Goal: Information Seeking & Learning: Learn about a topic

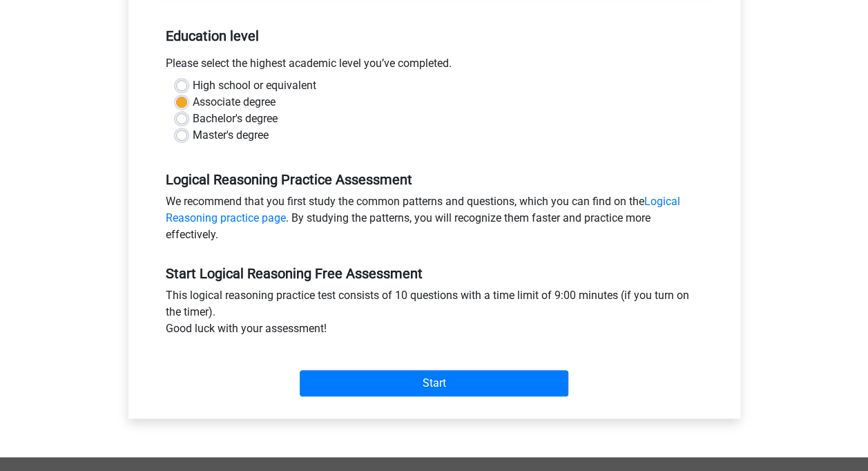
scroll to position [345, 0]
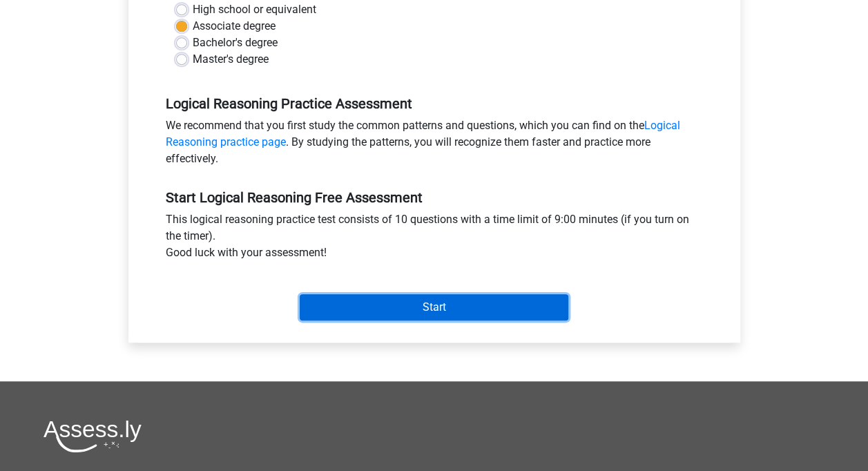
click at [324, 297] on input "Start" at bounding box center [434, 307] width 269 height 26
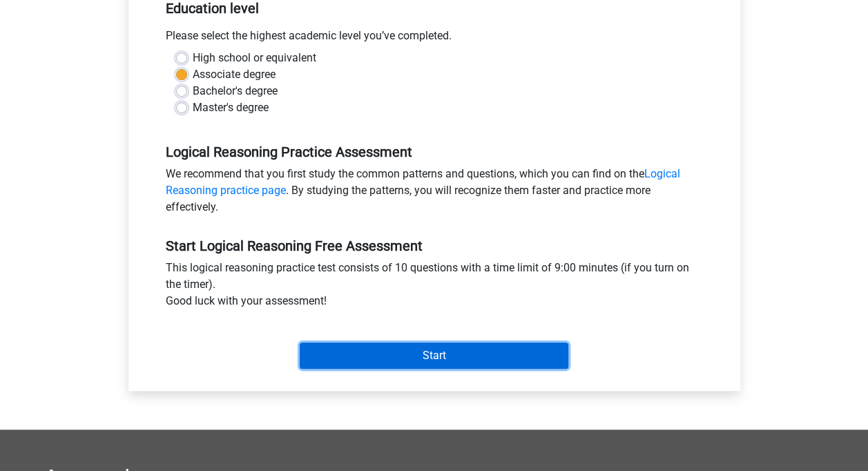
scroll to position [276, 0]
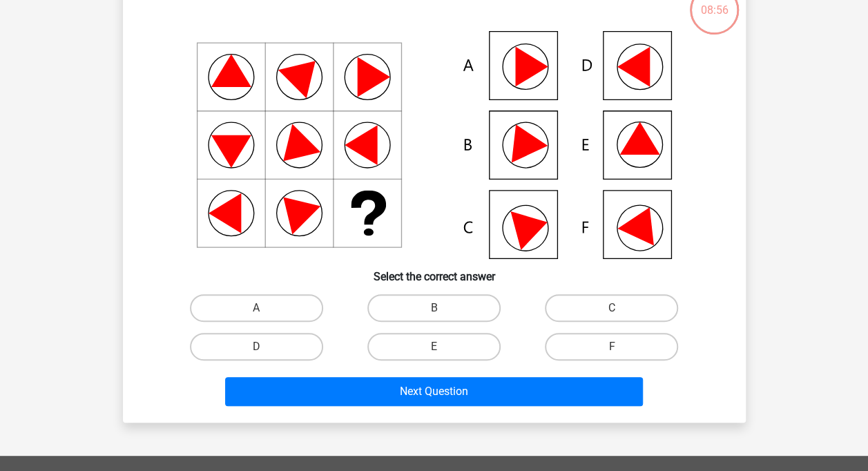
scroll to position [97, 0]
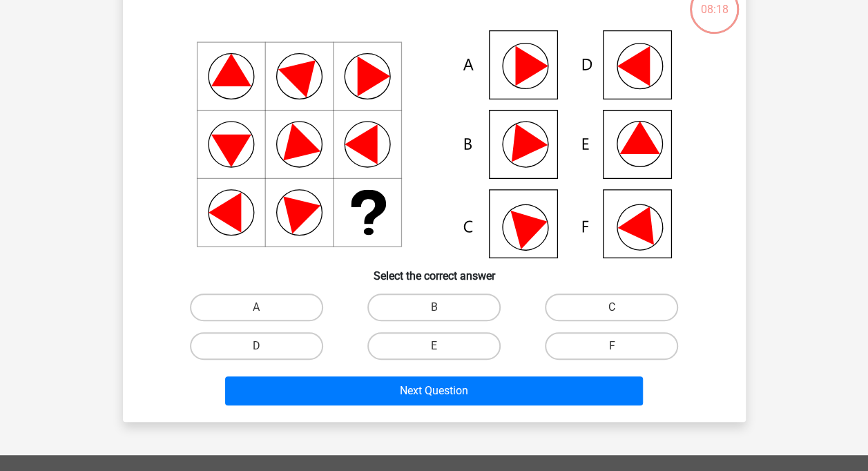
click at [541, 161] on icon at bounding box center [525, 145] width 60 height 60
click at [442, 294] on label "B" at bounding box center [433, 308] width 133 height 28
click at [442, 307] on input "B" at bounding box center [438, 311] width 9 height 9
radio input "true"
click at [410, 406] on div "Next Question" at bounding box center [434, 393] width 533 height 35
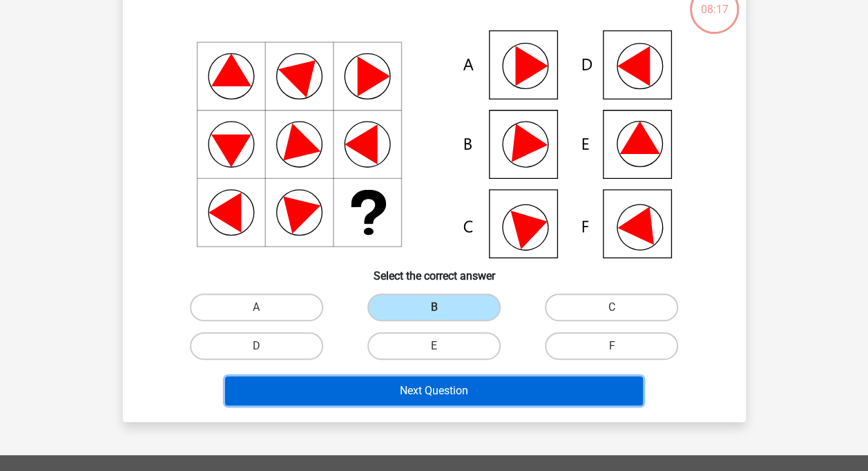
click at [414, 394] on button "Next Question" at bounding box center [434, 390] width 418 height 29
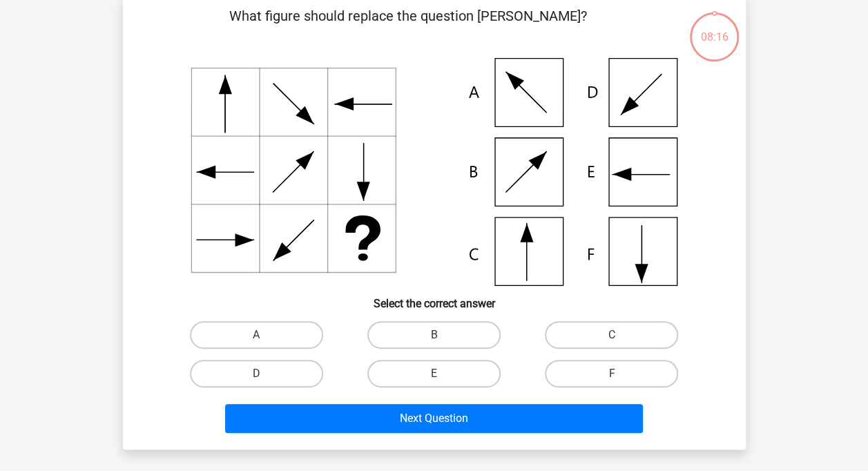
scroll to position [64, 0]
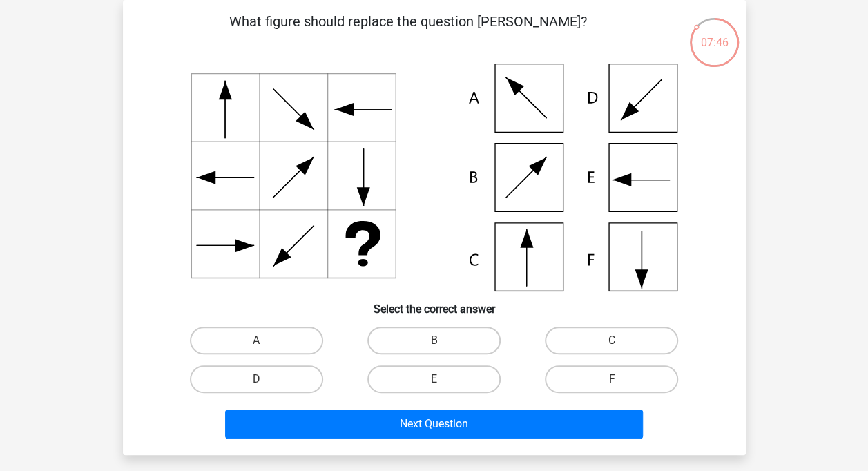
click at [463, 354] on label "B" at bounding box center [433, 341] width 133 height 28
click at [443, 350] on input "B" at bounding box center [438, 345] width 9 height 9
radio input "true"
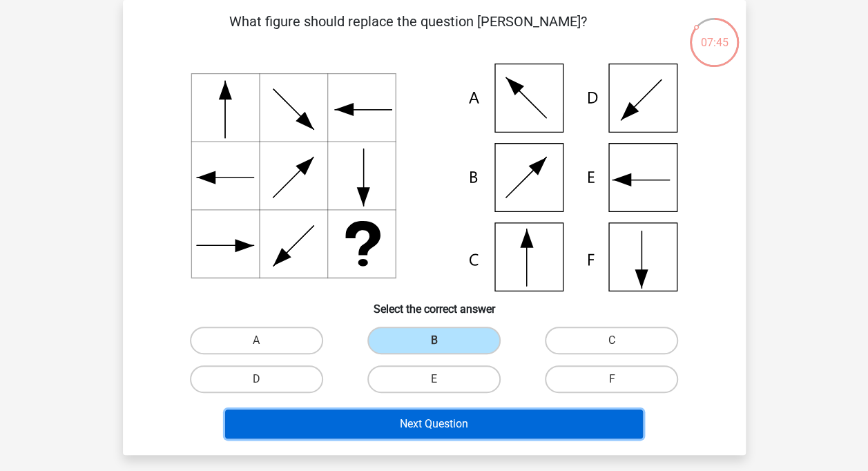
click at [457, 432] on button "Next Question" at bounding box center [434, 424] width 418 height 29
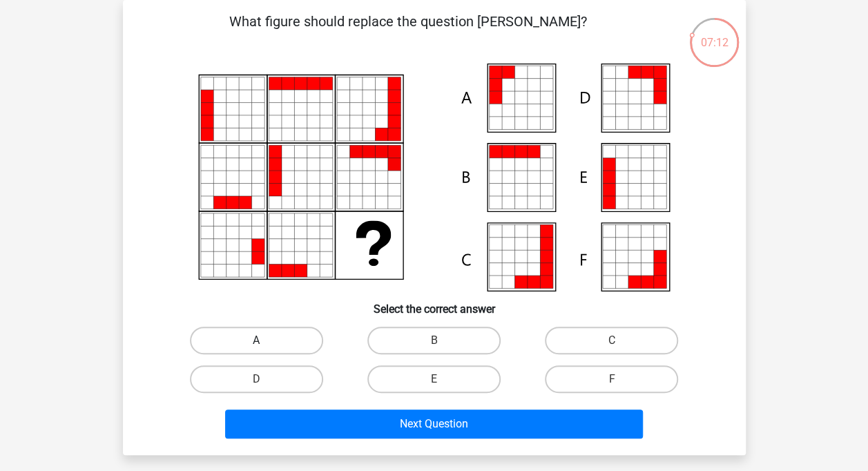
click at [293, 336] on label "A" at bounding box center [256, 341] width 133 height 28
click at [265, 341] on input "A" at bounding box center [260, 345] width 9 height 9
radio input "true"
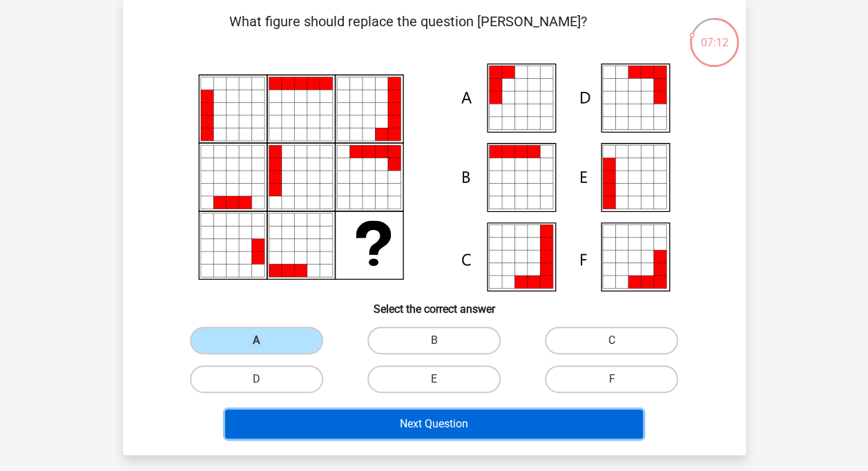
click at [335, 425] on button "Next Question" at bounding box center [434, 424] width 418 height 29
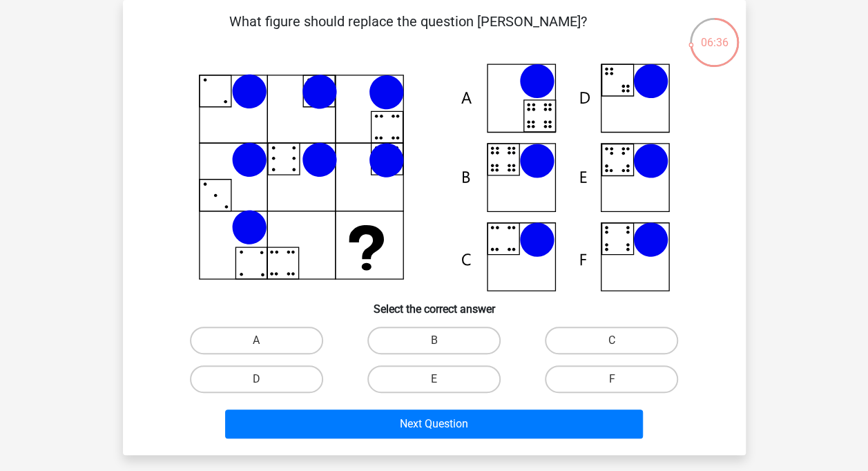
click at [499, 184] on icon at bounding box center [434, 178] width 557 height 228
click at [504, 184] on icon at bounding box center [434, 178] width 557 height 228
click at [456, 344] on label "B" at bounding box center [433, 341] width 133 height 28
click at [443, 344] on input "B" at bounding box center [438, 345] width 9 height 9
radio input "true"
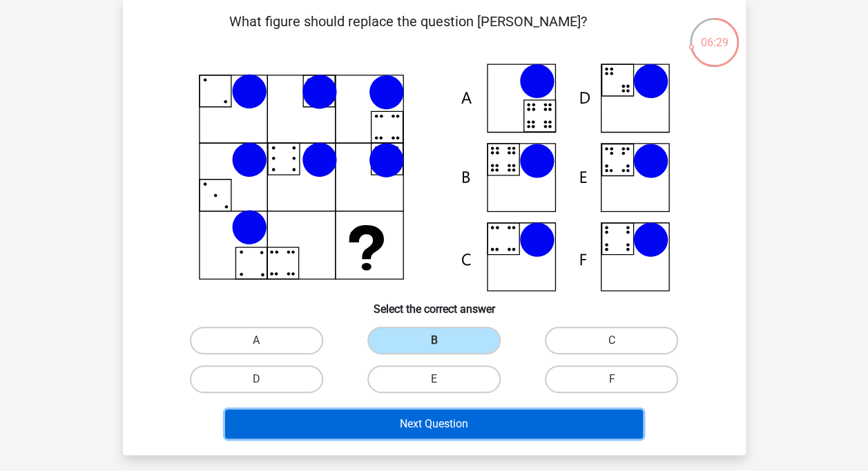
click at [414, 421] on button "Next Question" at bounding box center [434, 424] width 418 height 29
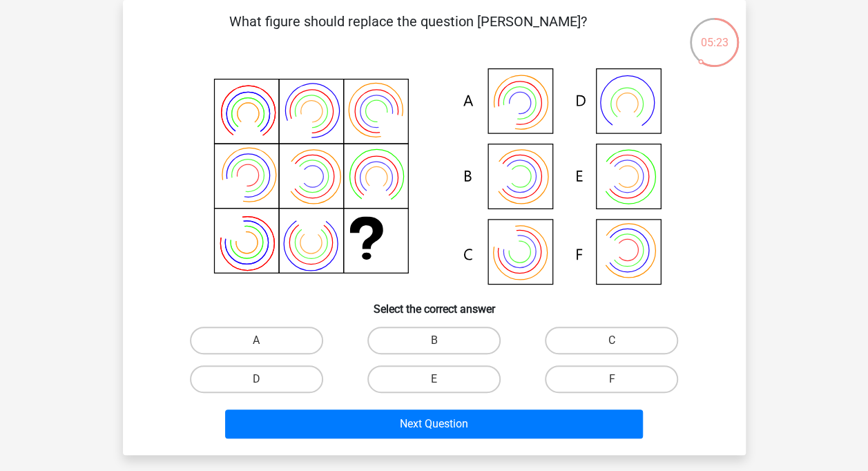
click at [550, 166] on icon at bounding box center [434, 178] width 557 height 228
click at [530, 166] on icon at bounding box center [434, 178] width 557 height 228
click at [461, 325] on div "B" at bounding box center [434, 340] width 178 height 39
click at [461, 329] on label "B" at bounding box center [433, 341] width 133 height 28
click at [443, 341] on input "B" at bounding box center [438, 345] width 9 height 9
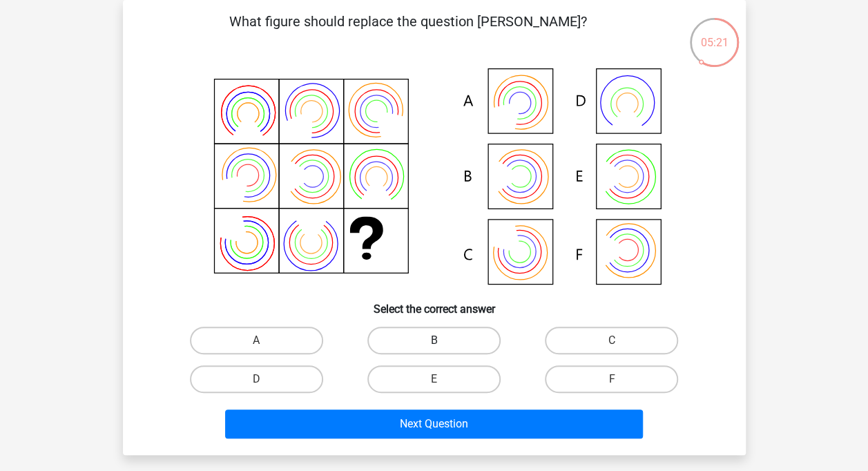
radio input "true"
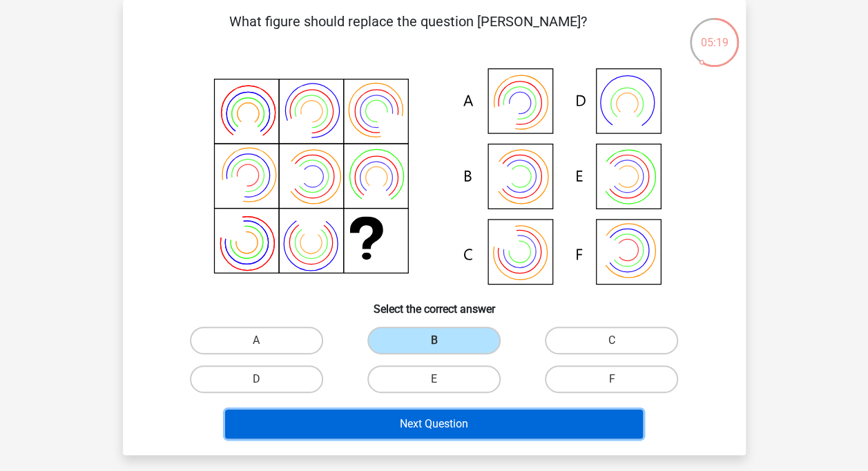
click at [452, 420] on button "Next Question" at bounding box center [434, 424] width 418 height 29
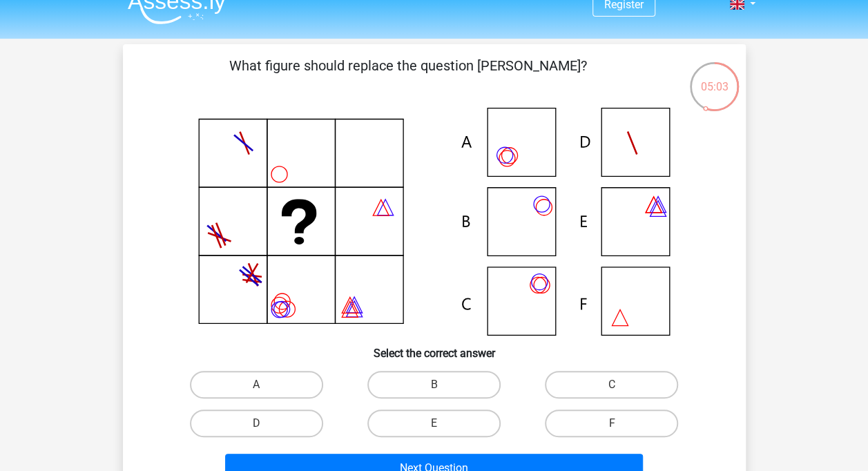
scroll to position [69, 0]
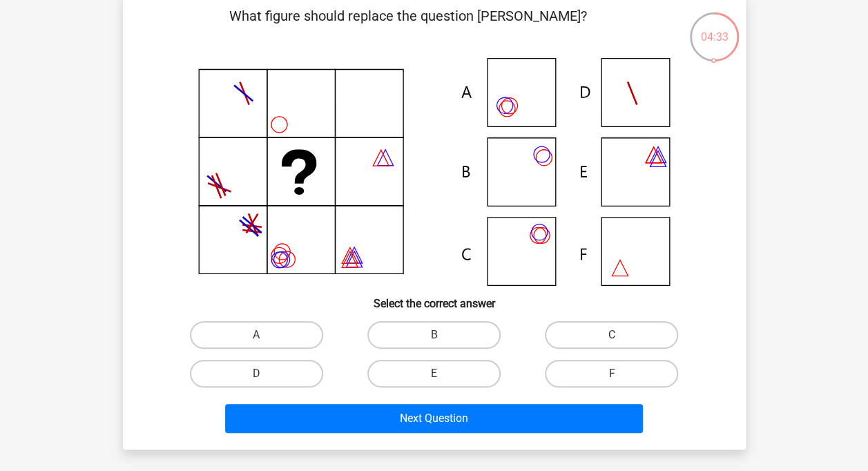
click at [524, 195] on icon at bounding box center [434, 172] width 557 height 228
click at [503, 160] on icon at bounding box center [434, 172] width 557 height 228
click at [470, 337] on label "B" at bounding box center [433, 335] width 133 height 28
click at [443, 337] on input "B" at bounding box center [438, 339] width 9 height 9
radio input "true"
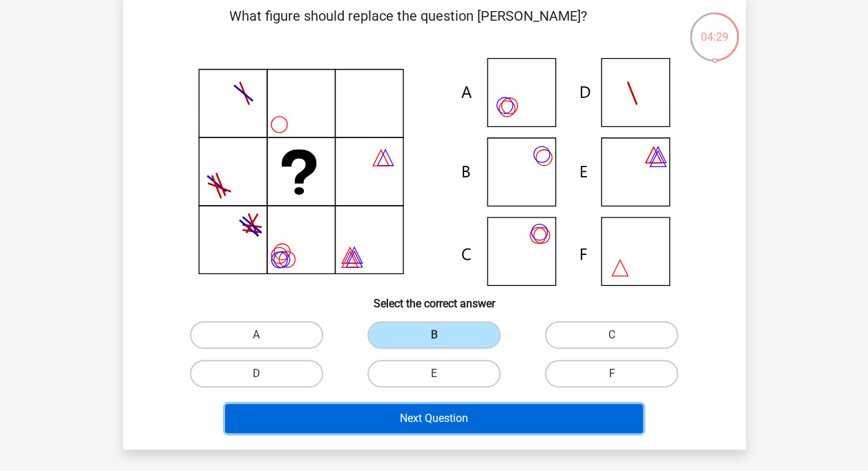
click at [448, 430] on button "Next Question" at bounding box center [434, 418] width 418 height 29
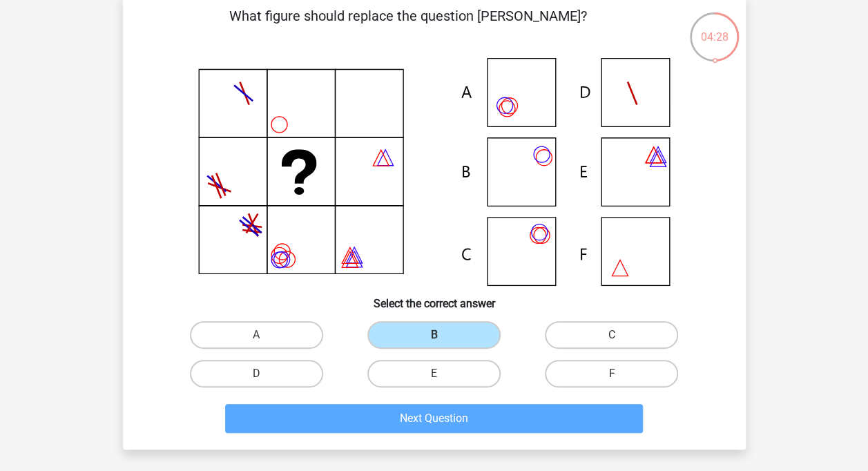
scroll to position [64, 0]
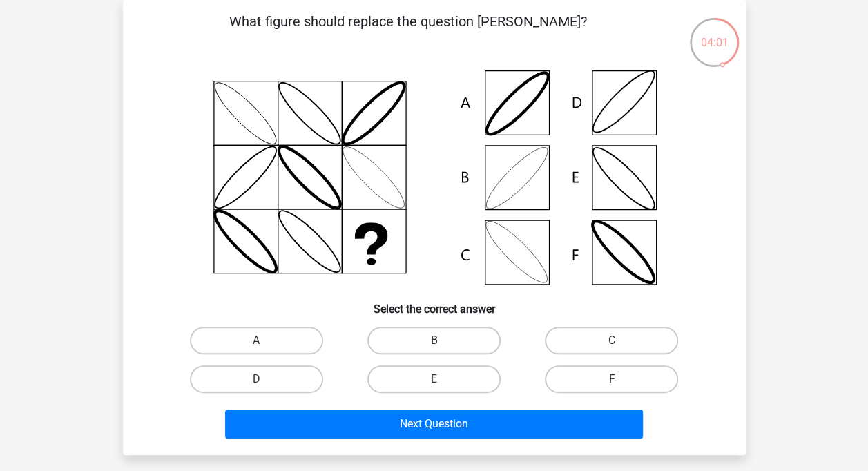
click at [452, 344] on label "B" at bounding box center [433, 341] width 133 height 28
click at [443, 344] on input "B" at bounding box center [438, 345] width 9 height 9
radio input "true"
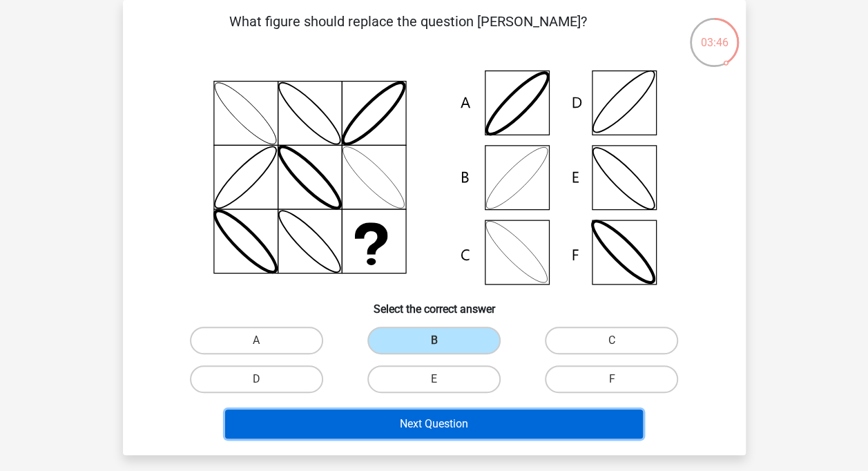
click at [388, 429] on button "Next Question" at bounding box center [434, 424] width 418 height 29
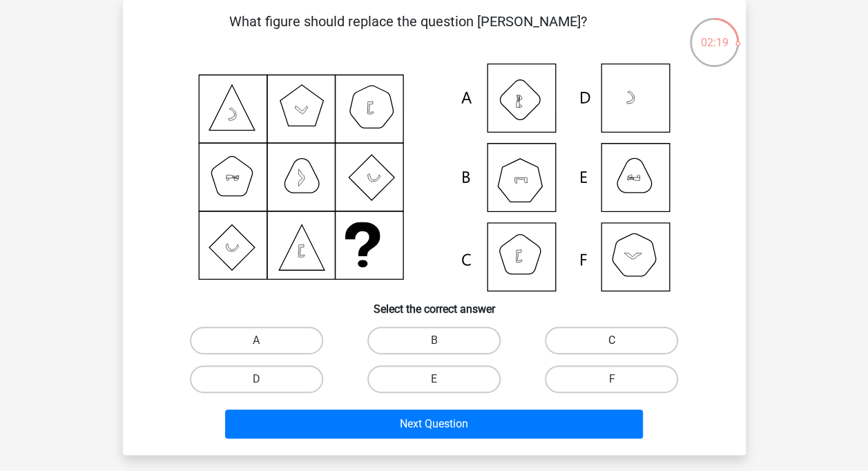
click at [582, 345] on label "C" at bounding box center [611, 341] width 133 height 28
click at [612, 345] on input "C" at bounding box center [616, 345] width 9 height 9
radio input "true"
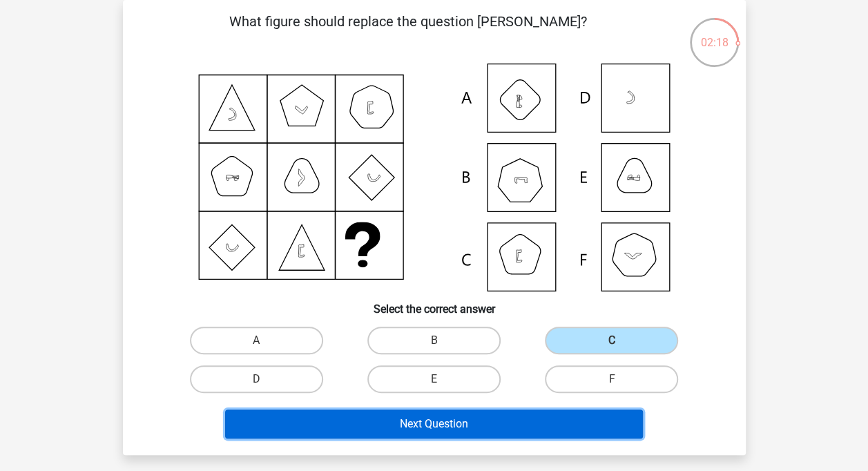
click at [515, 427] on button "Next Question" at bounding box center [434, 424] width 418 height 29
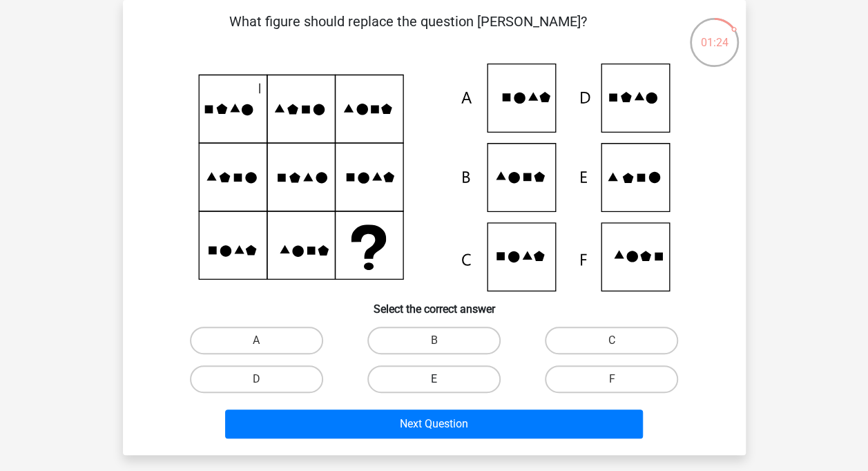
click at [457, 392] on label "E" at bounding box center [433, 379] width 133 height 28
click at [443, 388] on input "E" at bounding box center [438, 383] width 9 height 9
radio input "true"
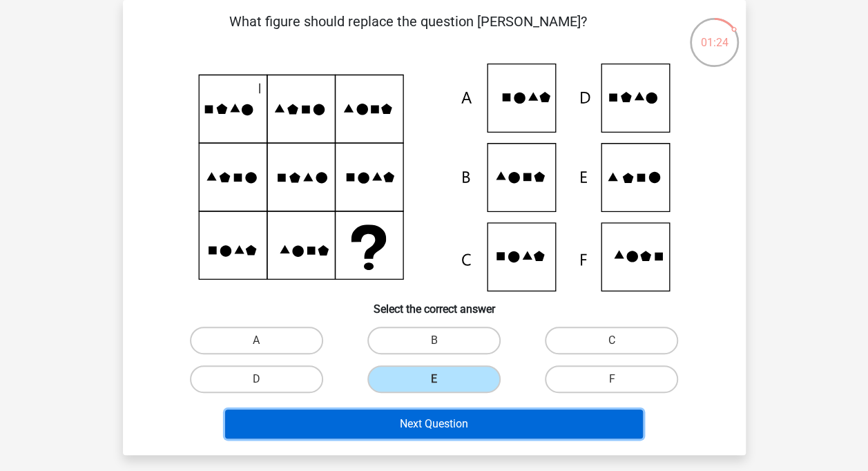
click at [455, 428] on button "Next Question" at bounding box center [434, 424] width 418 height 29
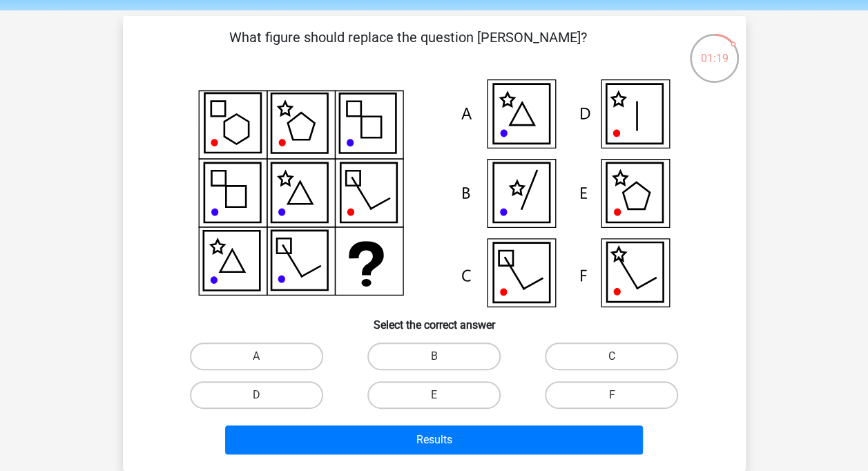
scroll to position [69, 0]
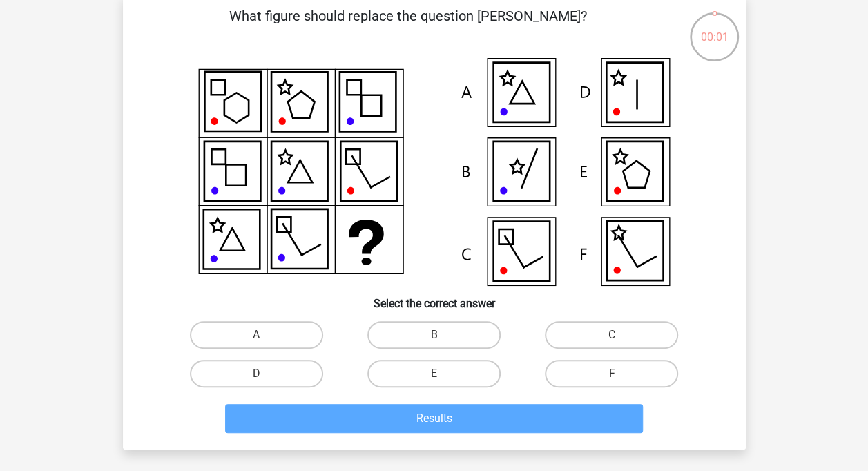
click at [611, 167] on icon at bounding box center [634, 171] width 56 height 59
click at [428, 380] on label "E" at bounding box center [433, 374] width 133 height 28
click at [434, 380] on input "E" at bounding box center [438, 378] width 9 height 9
radio input "true"
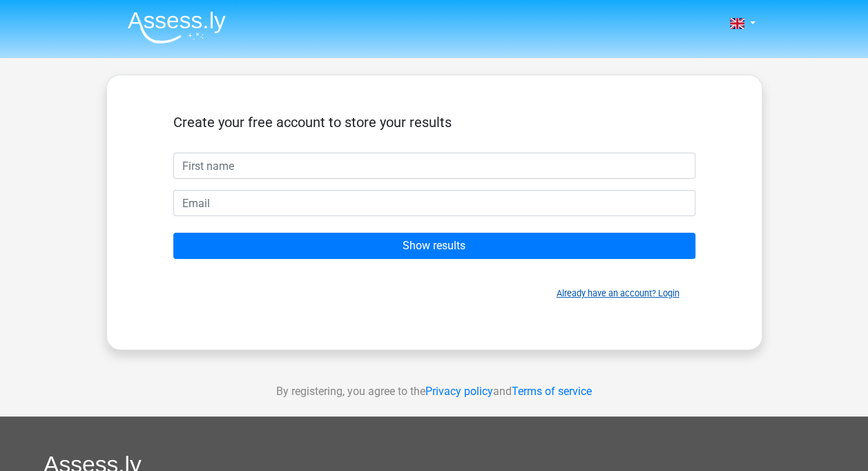
click at [576, 289] on link "Already have an account? Login" at bounding box center [618, 293] width 123 height 10
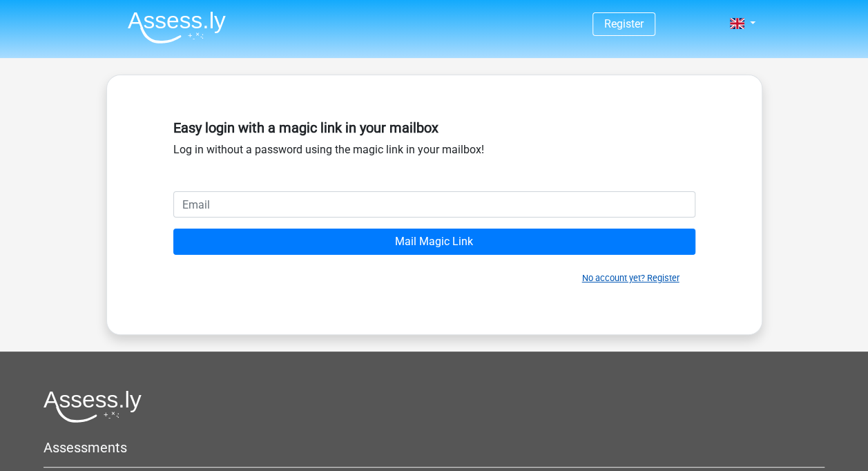
click at [597, 279] on link "No account yet? Register" at bounding box center [630, 278] width 97 height 10
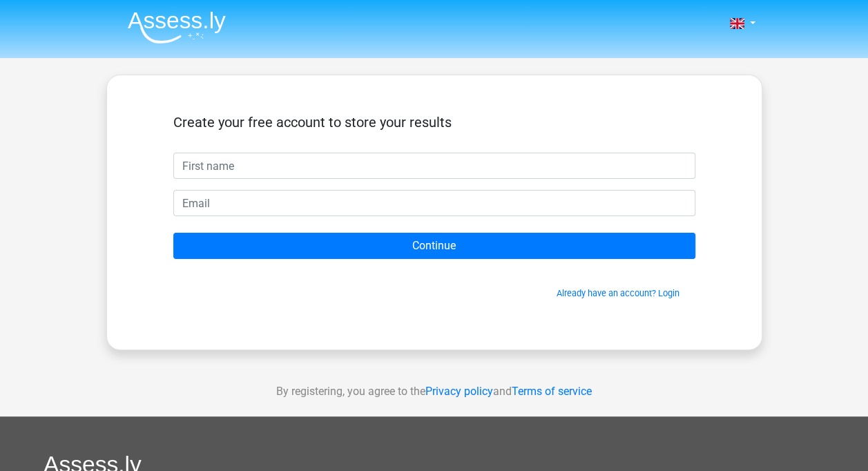
type input "d"
type input "Jung"
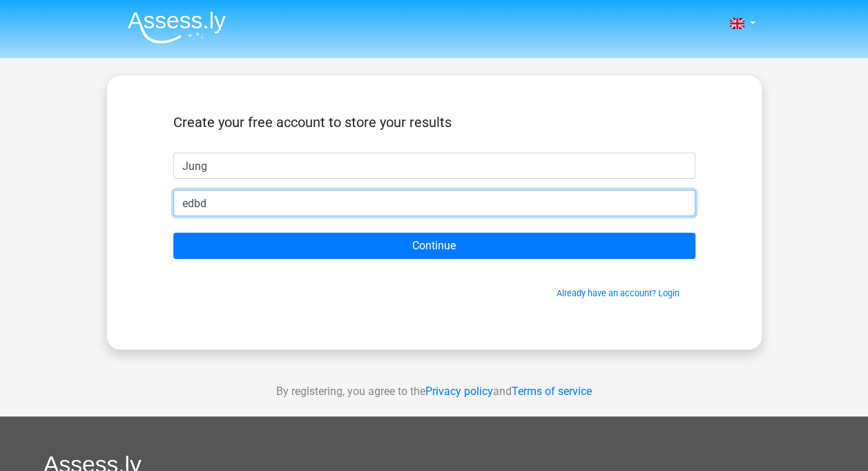
type input "edbd2023@gmail.com"
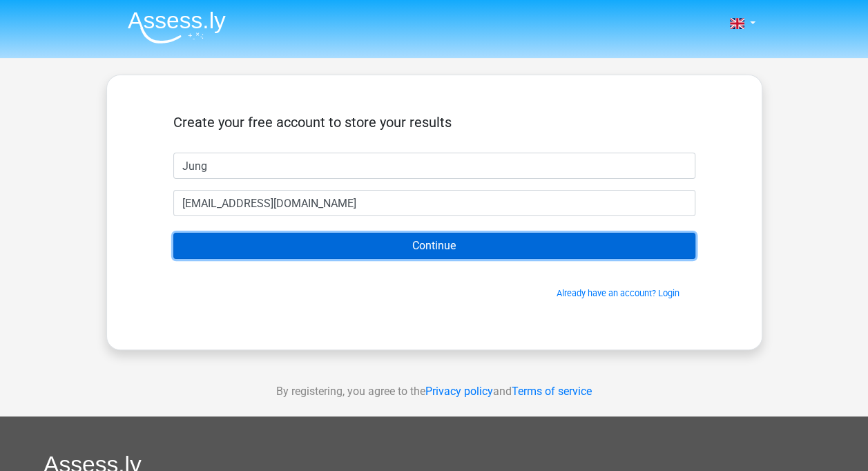
click at [428, 256] on input "Continue" at bounding box center [434, 246] width 522 height 26
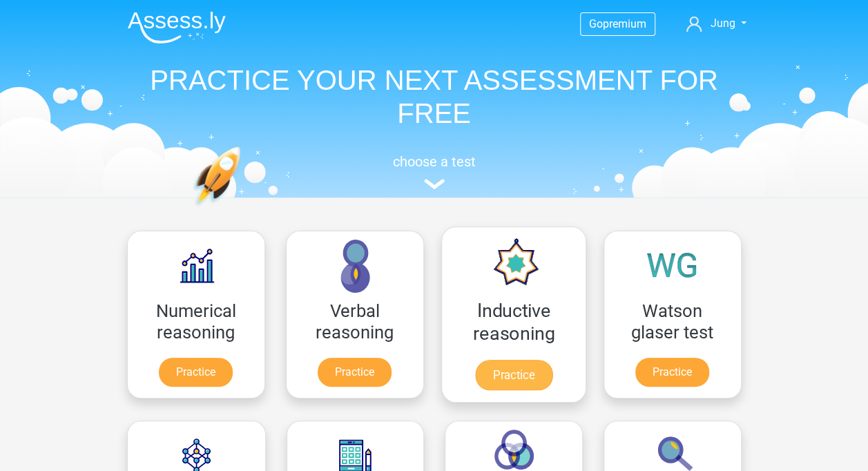
scroll to position [69, 0]
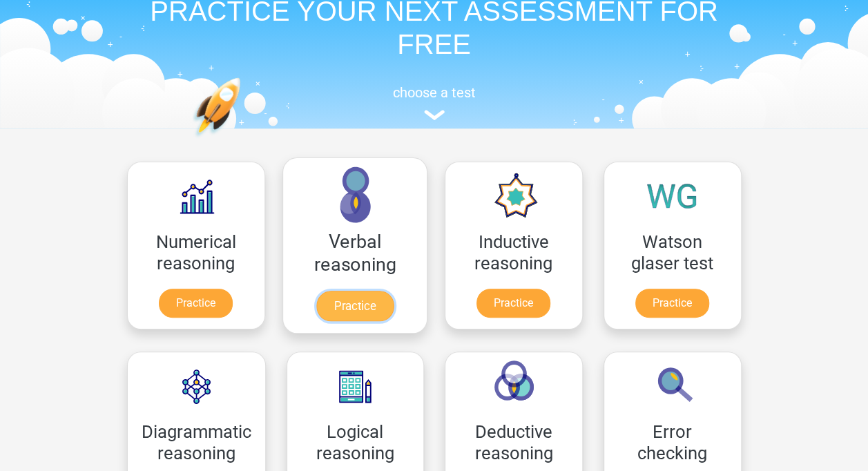
click at [336, 305] on link "Practice" at bounding box center [354, 306] width 77 height 30
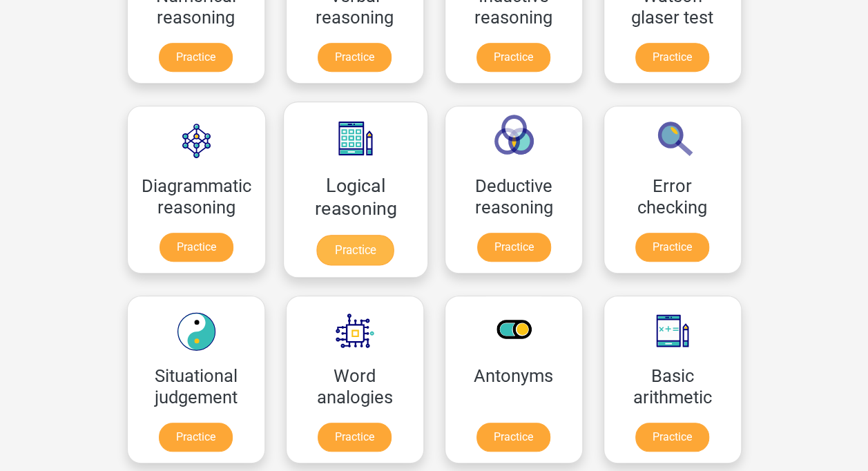
scroll to position [345, 0]
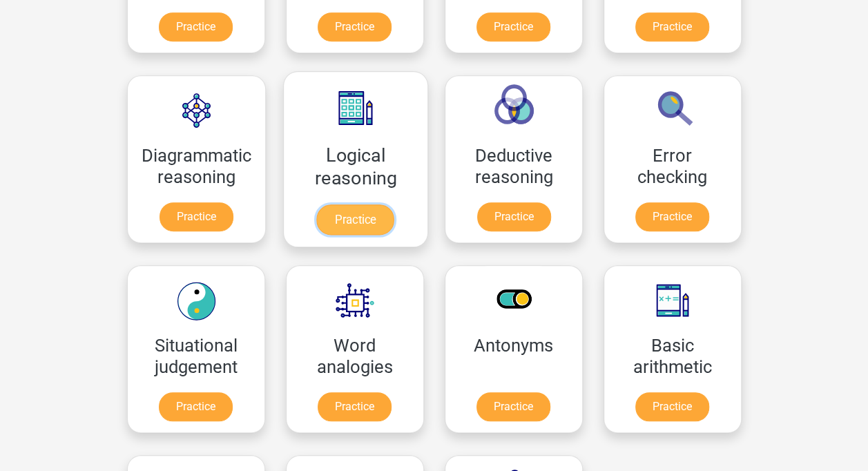
click at [355, 224] on link "Practice" at bounding box center [354, 219] width 77 height 30
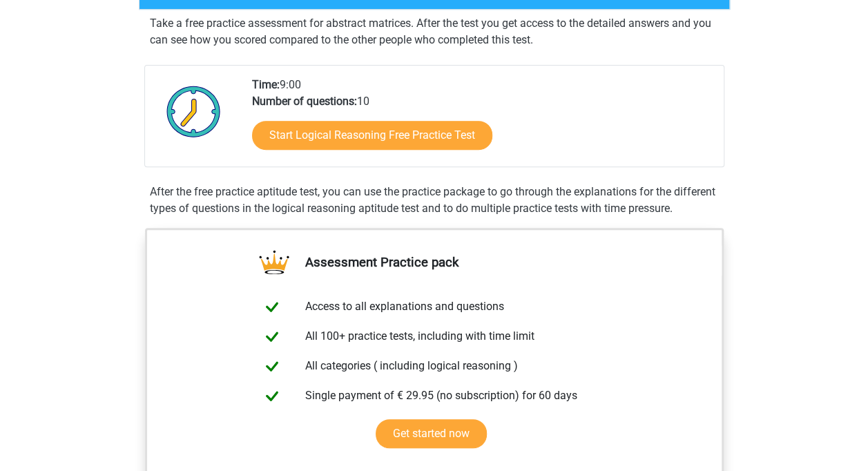
scroll to position [207, 0]
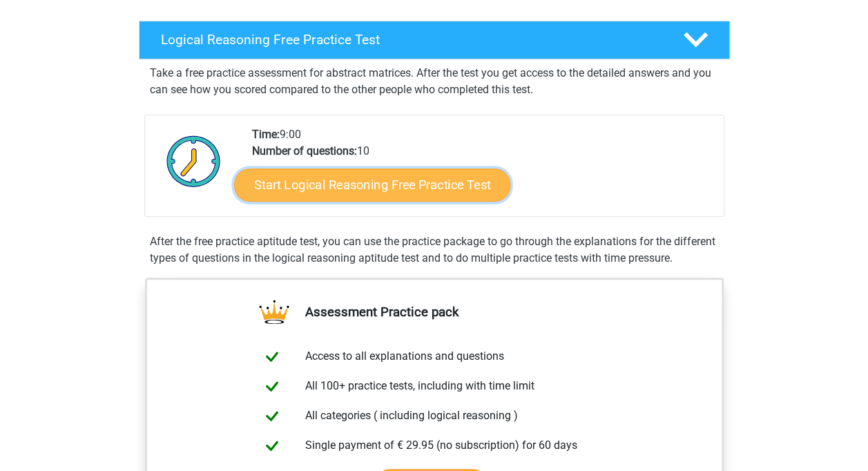
click at [434, 189] on link "Start Logical Reasoning Free Practice Test" at bounding box center [372, 184] width 276 height 33
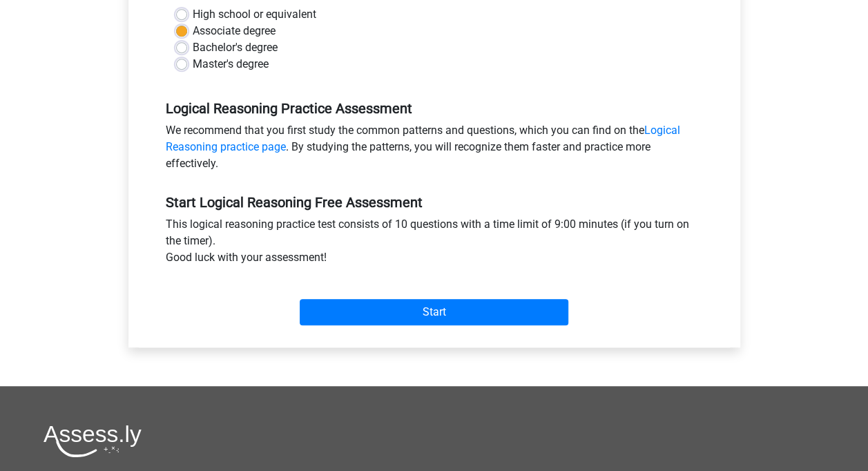
scroll to position [414, 0]
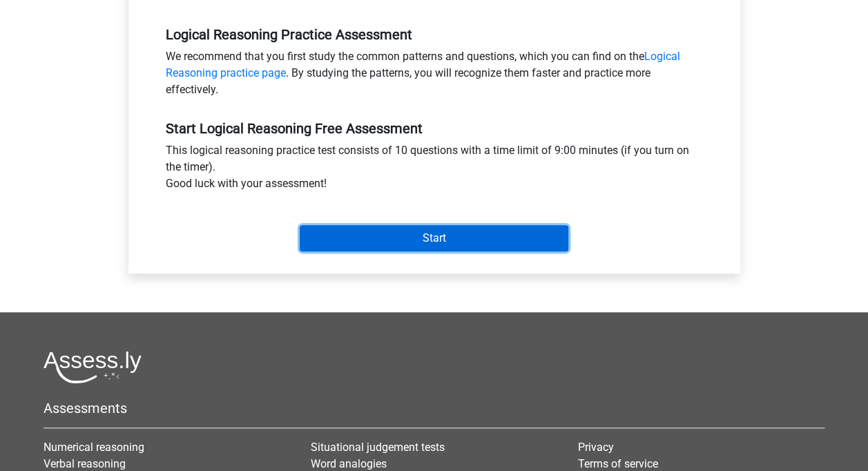
click at [457, 237] on input "Start" at bounding box center [434, 238] width 269 height 26
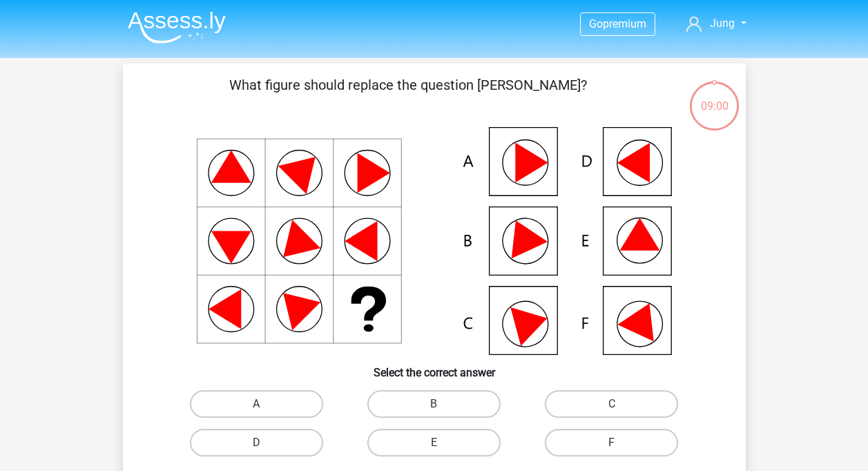
scroll to position [207, 0]
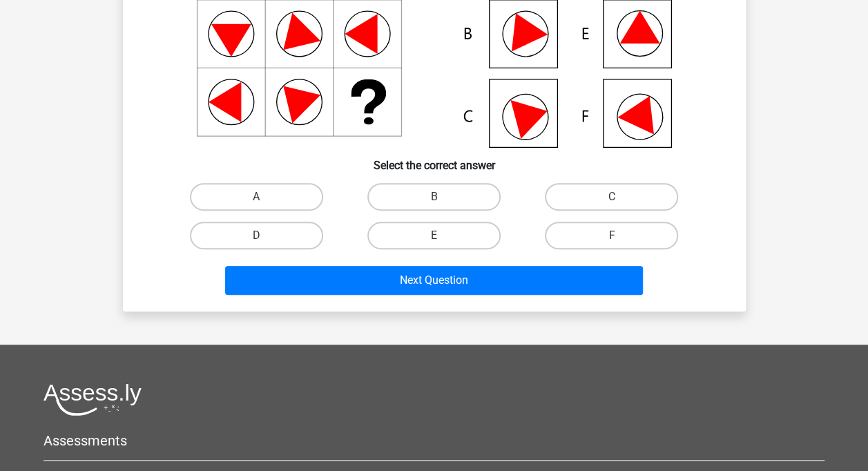
click at [451, 218] on div "E" at bounding box center [434, 235] width 178 height 39
click at [465, 213] on div "B" at bounding box center [434, 197] width 178 height 39
click at [461, 218] on div "E" at bounding box center [434, 235] width 178 height 39
click at [475, 200] on label "B" at bounding box center [433, 197] width 133 height 28
click at [443, 200] on input "B" at bounding box center [438, 201] width 9 height 9
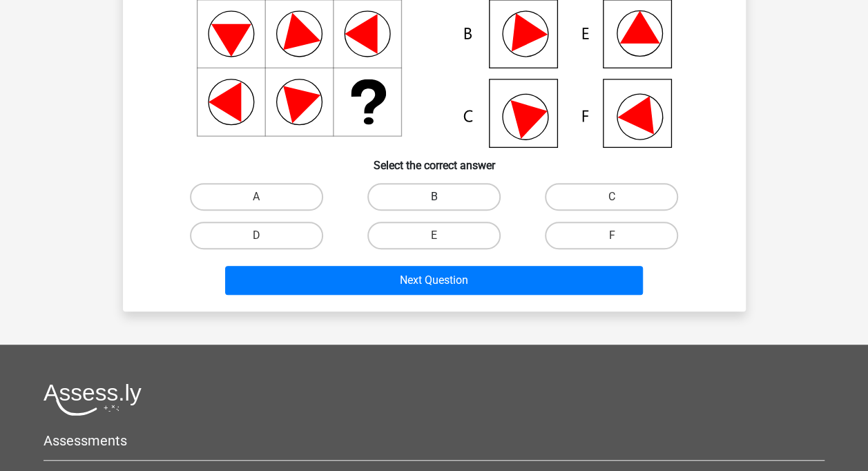
radio input "true"
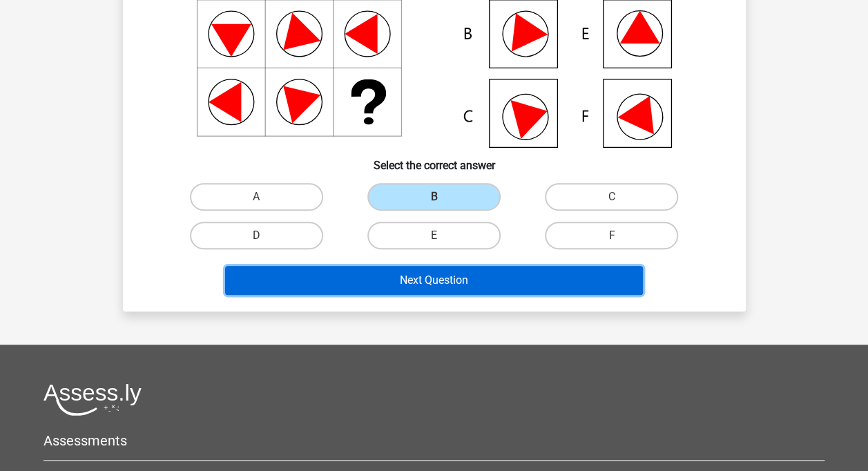
click at [446, 292] on button "Next Question" at bounding box center [434, 280] width 418 height 29
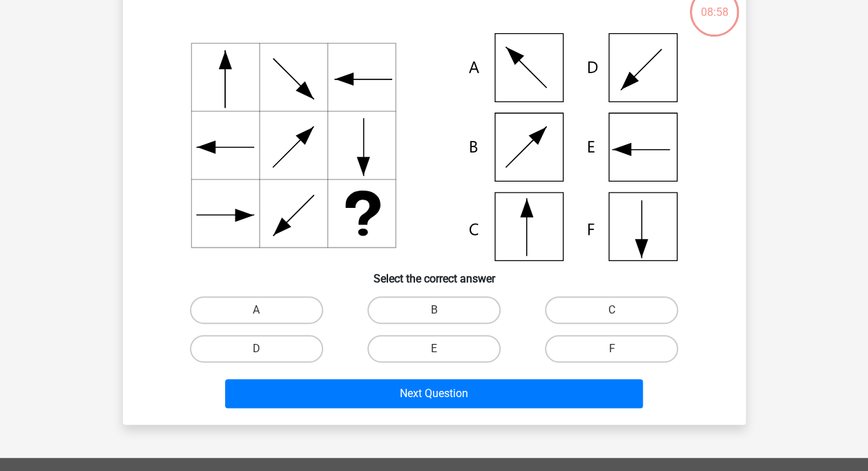
scroll to position [64, 0]
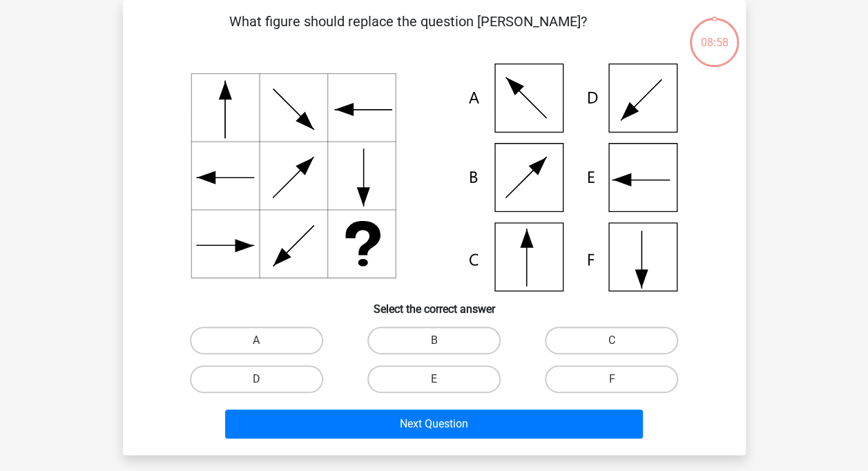
click at [452, 254] on icon at bounding box center [434, 178] width 557 height 228
click at [435, 347] on input "B" at bounding box center [438, 345] width 9 height 9
radio input "true"
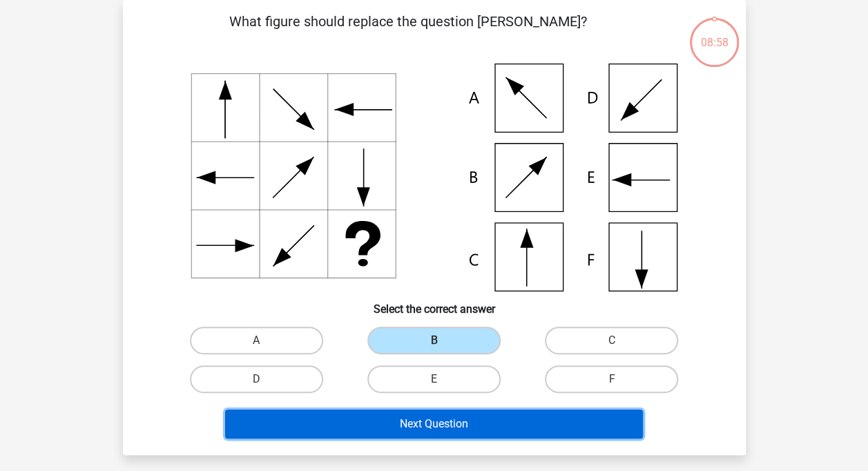
click at [435, 425] on button "Next Question" at bounding box center [434, 424] width 418 height 29
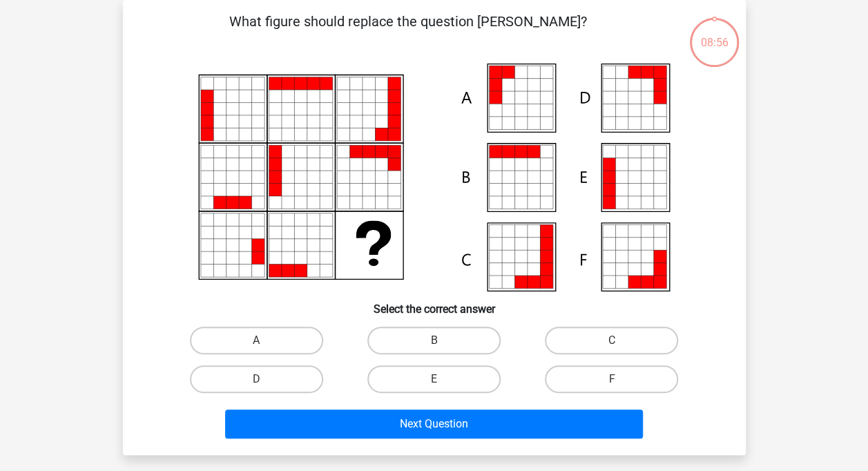
click at [439, 346] on input "B" at bounding box center [438, 345] width 9 height 9
radio input "true"
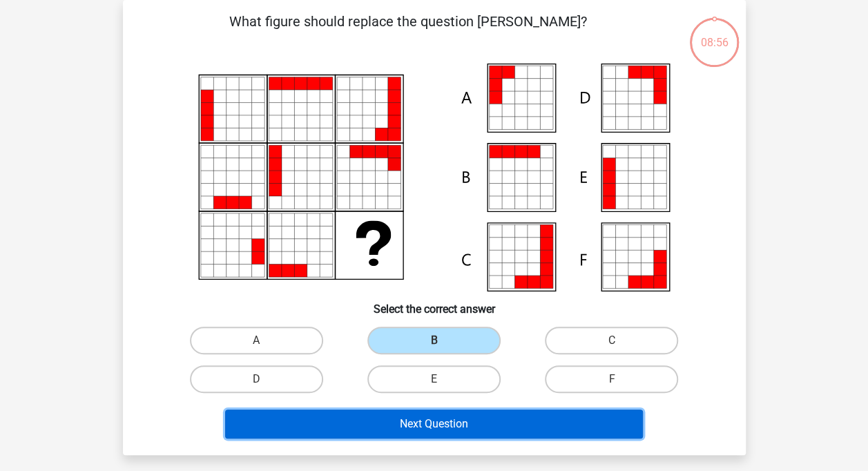
click at [443, 431] on button "Next Question" at bounding box center [434, 424] width 418 height 29
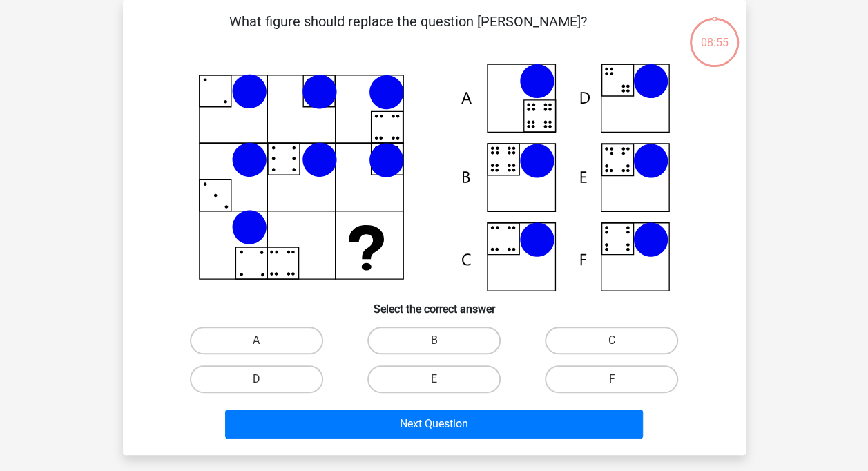
click at [443, 337] on label "B" at bounding box center [433, 341] width 133 height 28
click at [443, 341] on input "B" at bounding box center [438, 345] width 9 height 9
radio input "true"
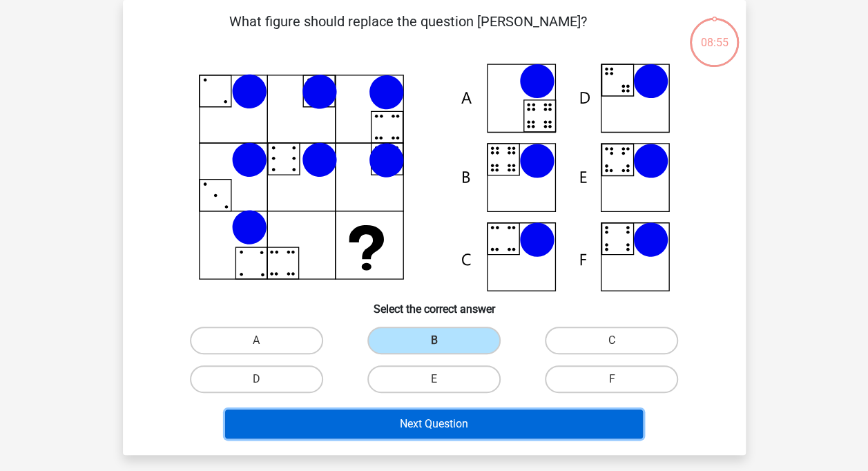
click at [431, 421] on button "Next Question" at bounding box center [434, 424] width 418 height 29
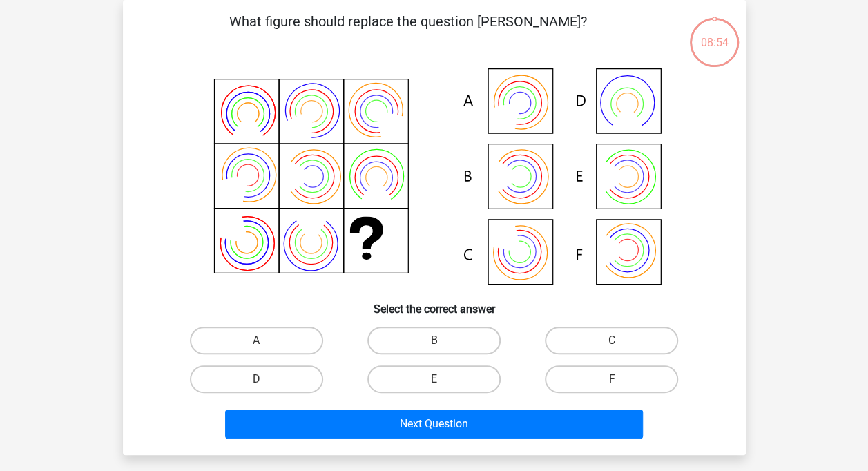
click at [437, 343] on input "B" at bounding box center [438, 345] width 9 height 9
radio input "true"
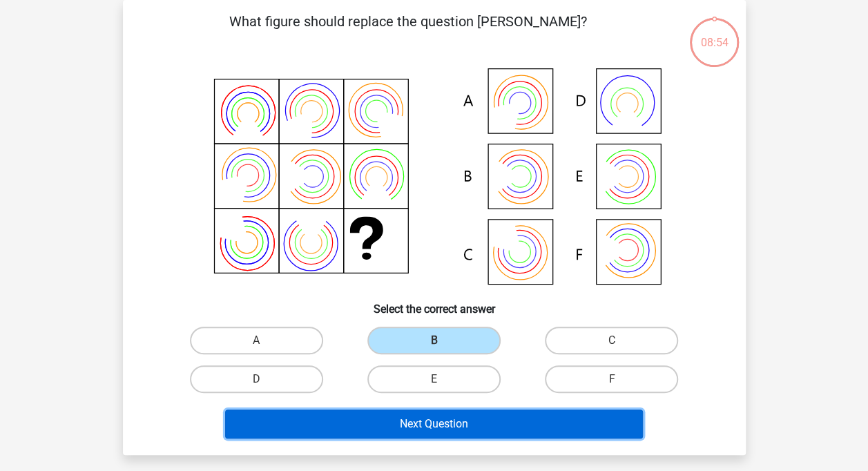
click at [423, 431] on button "Next Question" at bounding box center [434, 424] width 418 height 29
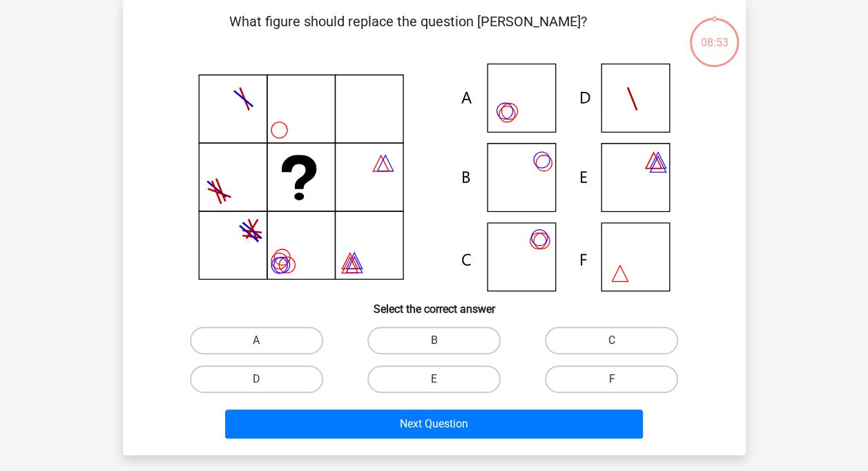
click at [441, 361] on div "E" at bounding box center [434, 379] width 178 height 39
click at [460, 347] on label "B" at bounding box center [433, 341] width 133 height 28
click at [443, 347] on input "B" at bounding box center [438, 345] width 9 height 9
radio input "true"
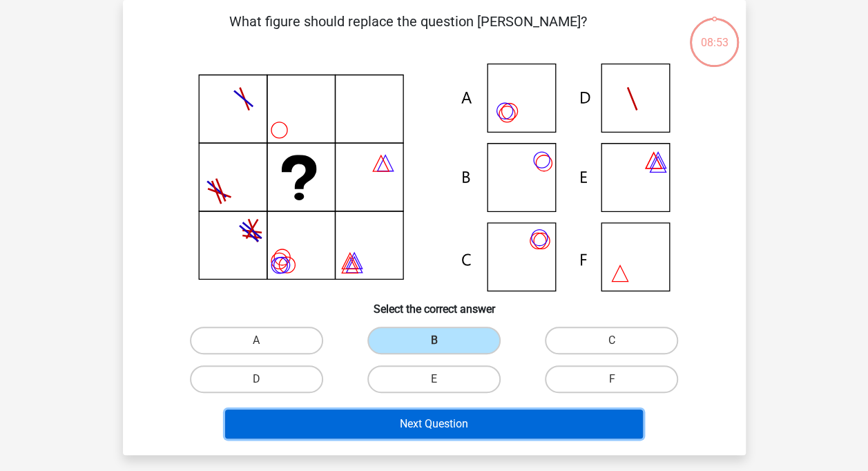
click at [445, 421] on button "Next Question" at bounding box center [434, 424] width 418 height 29
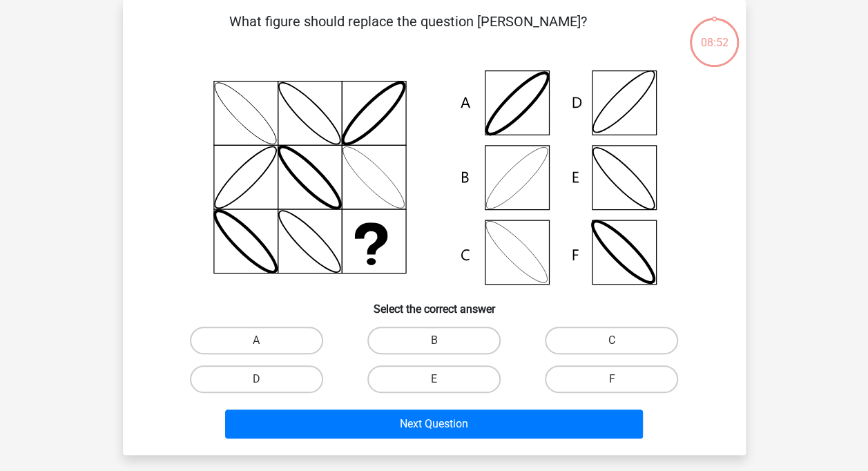
click at [441, 344] on input "B" at bounding box center [438, 345] width 9 height 9
radio input "true"
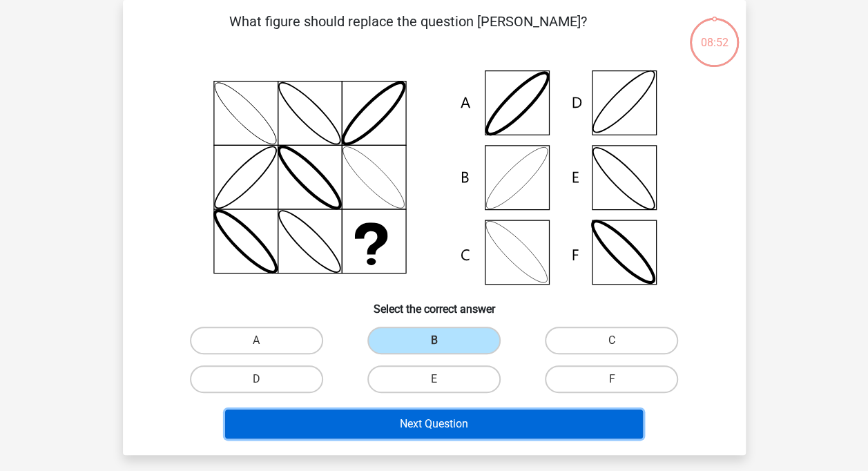
click at [433, 416] on button "Next Question" at bounding box center [434, 424] width 418 height 29
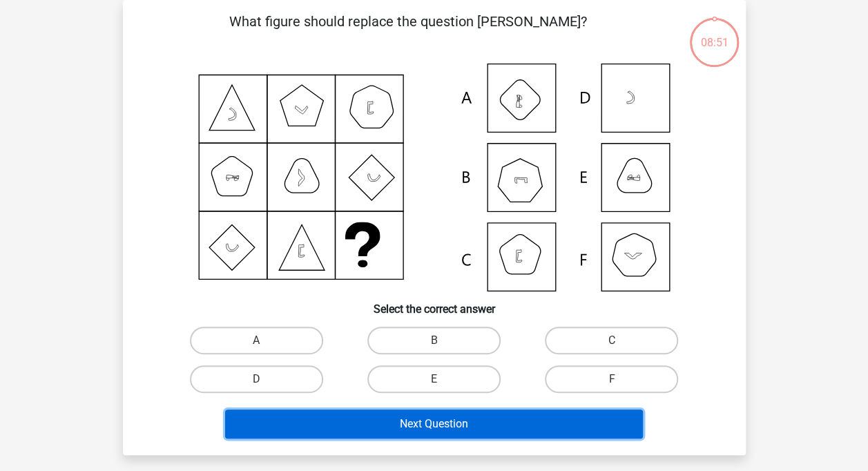
click at [439, 414] on button "Next Question" at bounding box center [434, 424] width 418 height 29
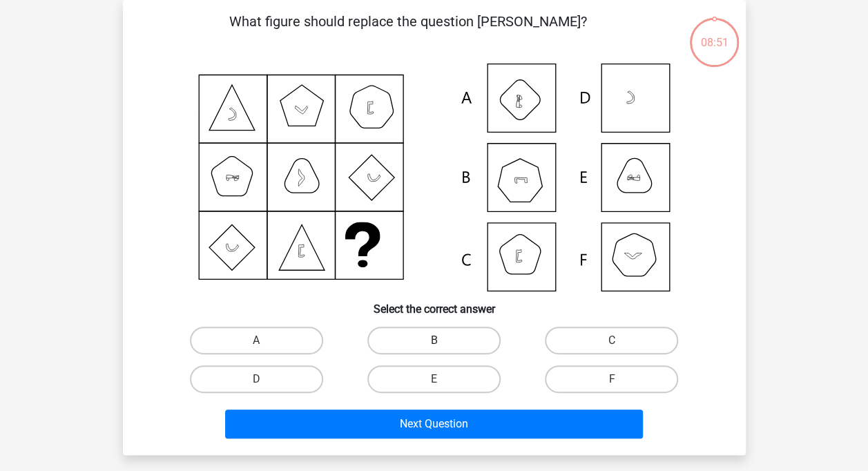
click at [457, 347] on label "B" at bounding box center [433, 341] width 133 height 28
click at [443, 347] on input "B" at bounding box center [438, 345] width 9 height 9
radio input "true"
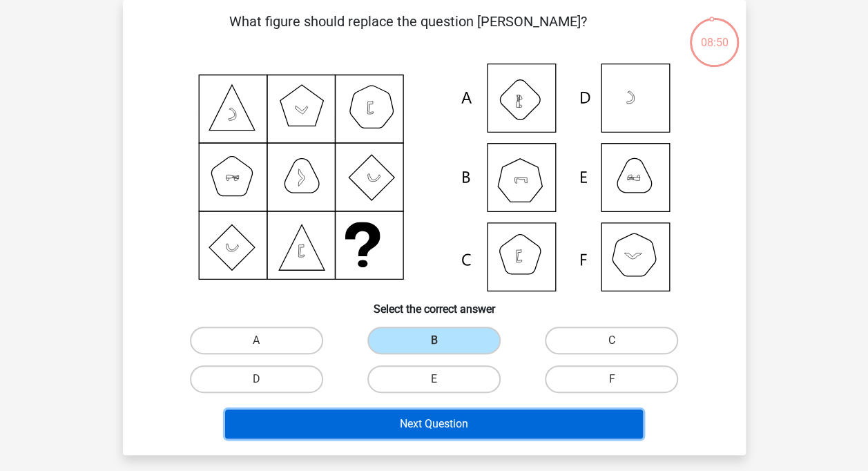
click at [452, 426] on button "Next Question" at bounding box center [434, 424] width 418 height 29
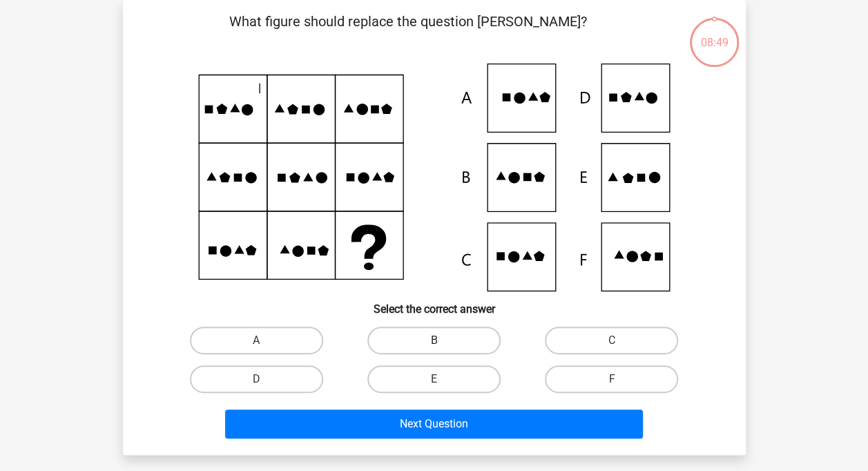
click at [424, 345] on label "B" at bounding box center [433, 341] width 133 height 28
click at [434, 345] on input "B" at bounding box center [438, 345] width 9 height 9
radio input "true"
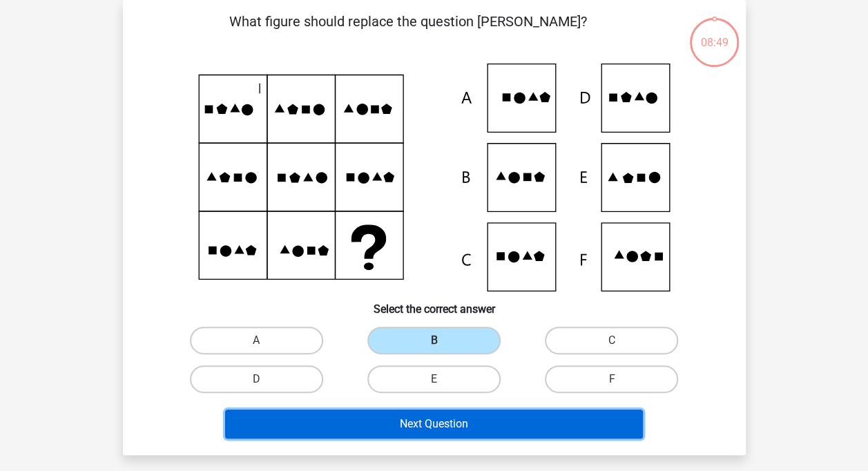
click at [427, 417] on button "Next Question" at bounding box center [434, 424] width 418 height 29
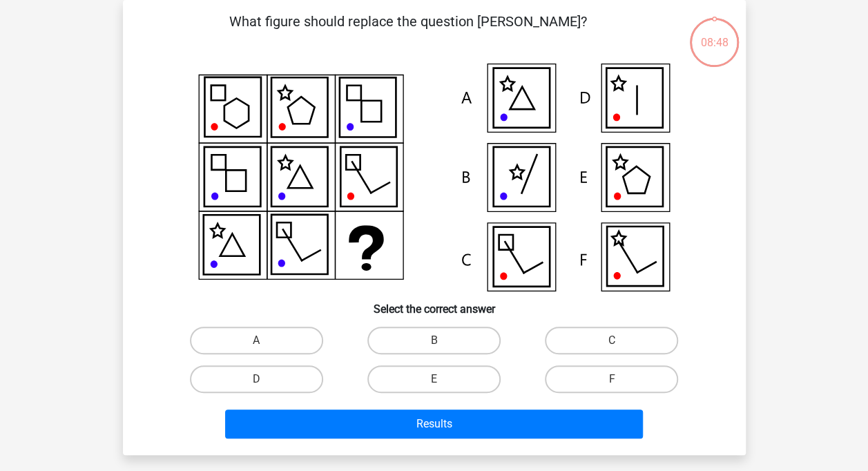
click at [446, 344] on label "B" at bounding box center [433, 341] width 133 height 28
click at [443, 344] on input "B" at bounding box center [438, 345] width 9 height 9
radio input "true"
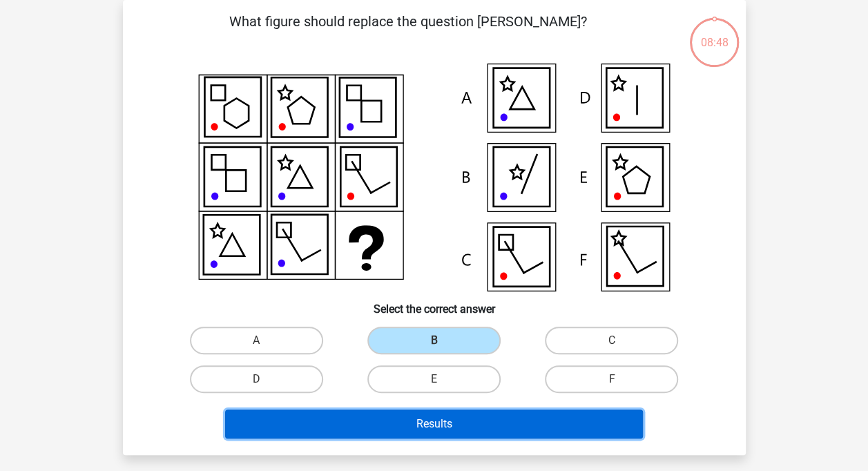
click at [432, 421] on button "Results" at bounding box center [434, 424] width 418 height 29
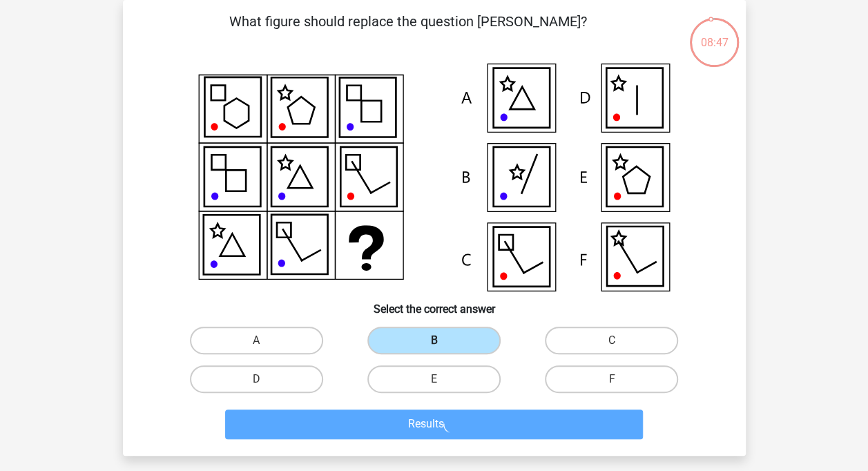
click at [452, 340] on label "B" at bounding box center [433, 341] width 133 height 28
click at [443, 341] on input "B" at bounding box center [438, 345] width 9 height 9
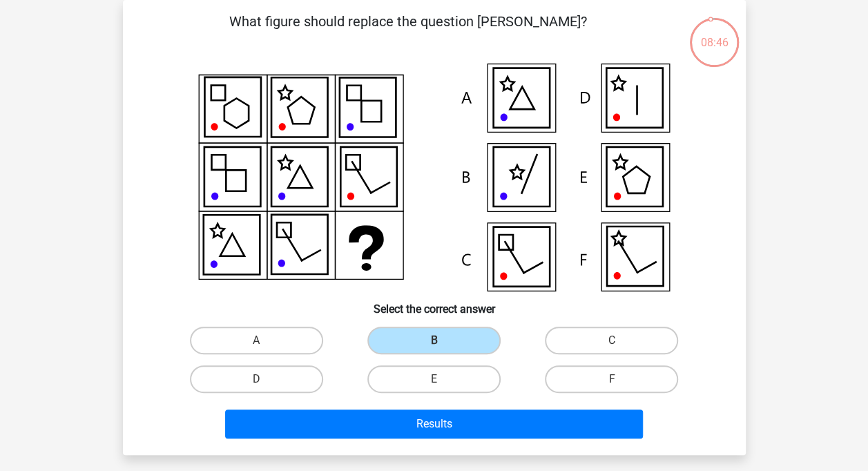
scroll to position [126, 0]
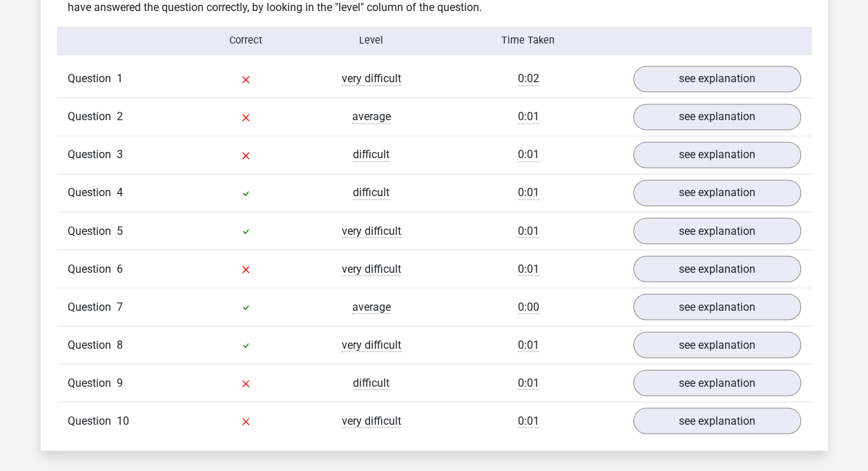
scroll to position [1101, 0]
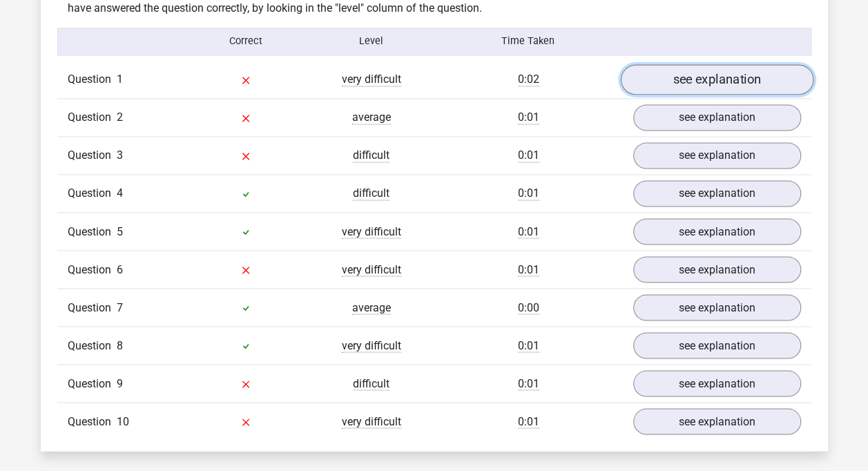
click at [693, 73] on link "see explanation" at bounding box center [716, 79] width 193 height 30
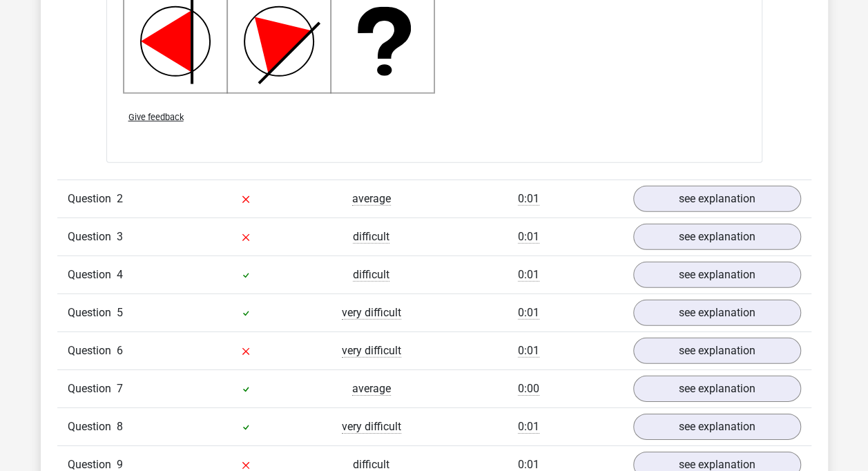
scroll to position [1900, 0]
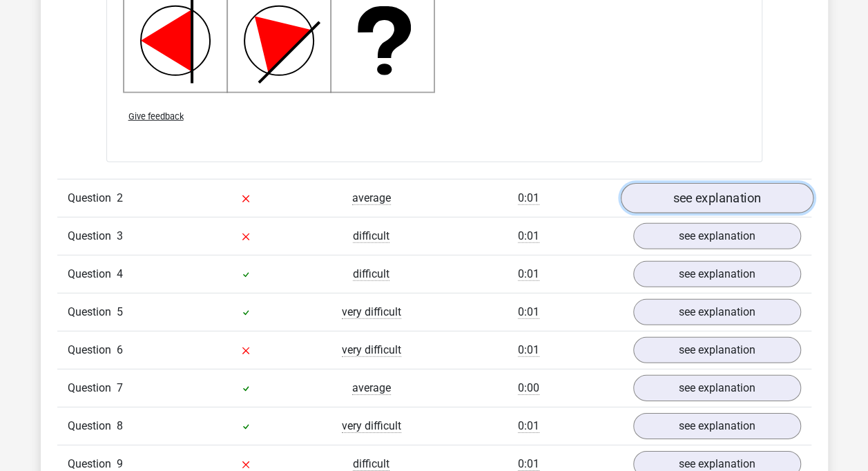
click at [703, 206] on link "see explanation" at bounding box center [716, 198] width 193 height 30
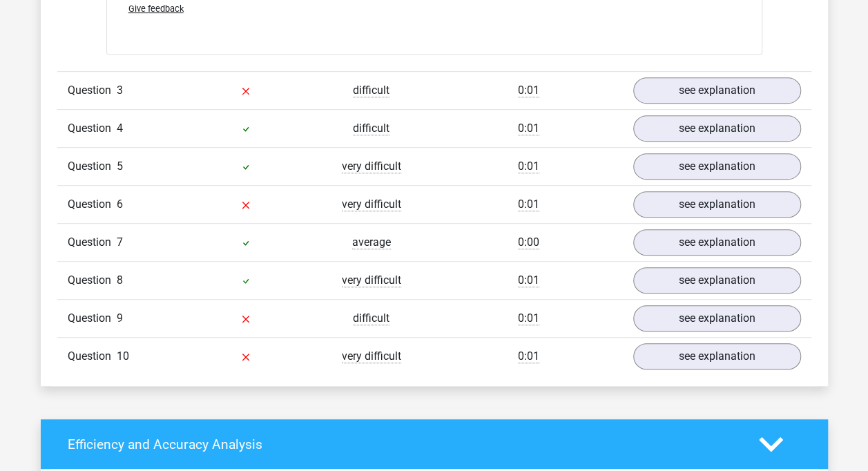
scroll to position [2900, 0]
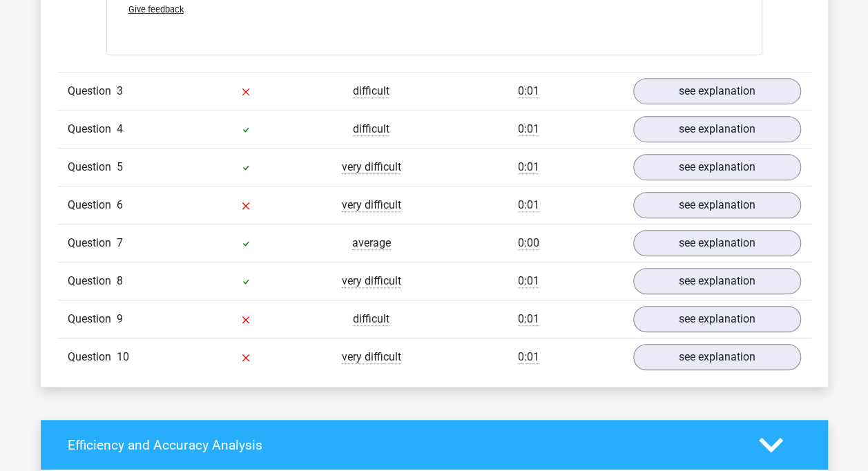
click at [723, 111] on div "Question 4 difficult 0:01 see explanation" at bounding box center [434, 129] width 754 height 38
click at [734, 87] on link "see explanation" at bounding box center [716, 91] width 193 height 30
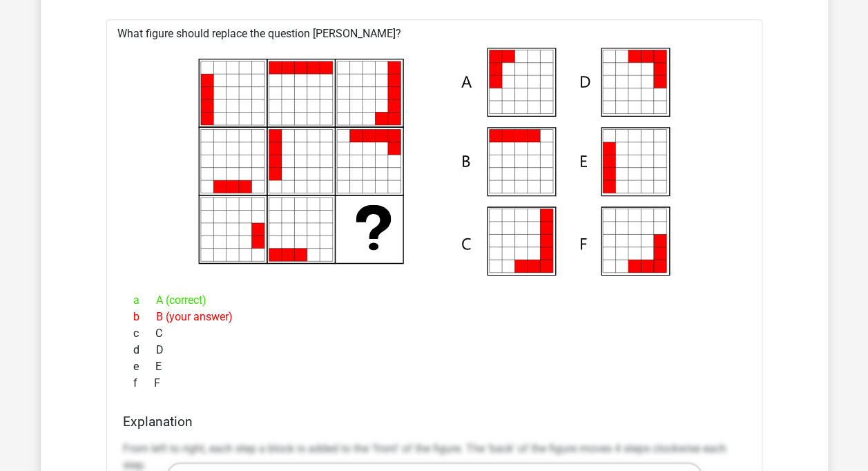
scroll to position [3008, 0]
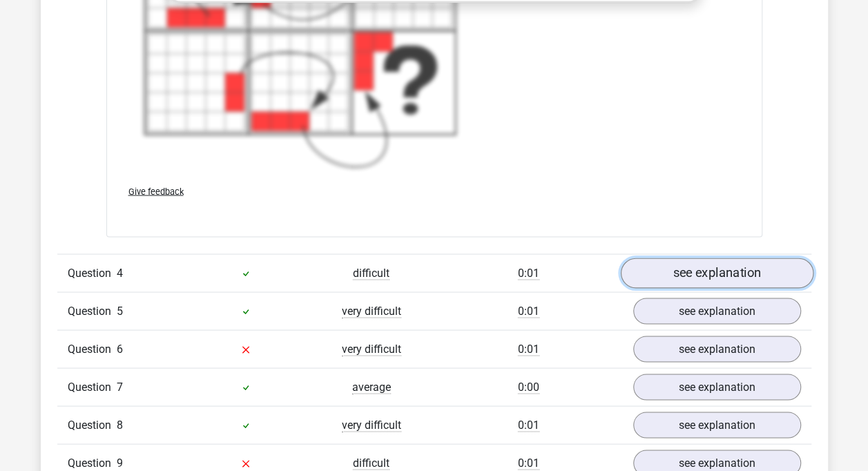
click at [752, 265] on link "see explanation" at bounding box center [716, 273] width 193 height 30
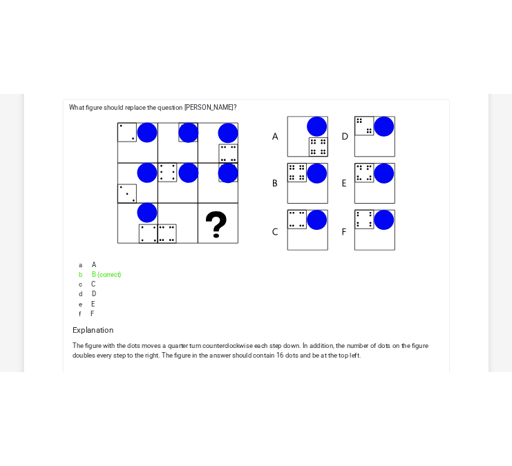
scroll to position [4026, 0]
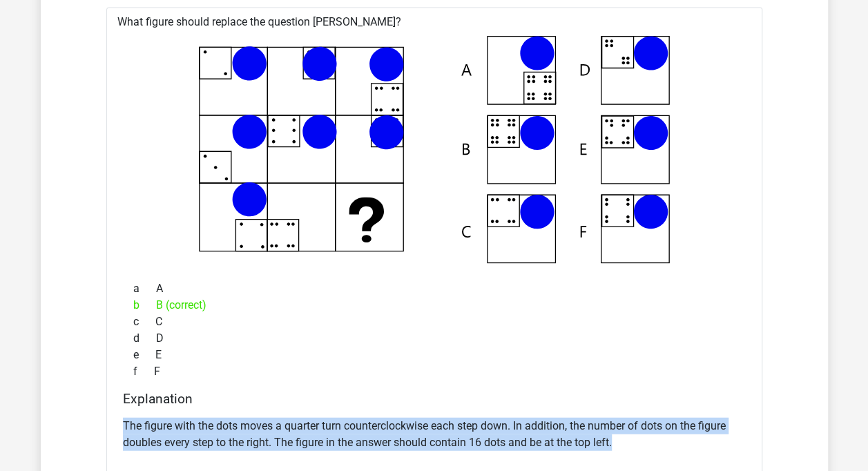
drag, startPoint x: 630, startPoint y: 438, endPoint x: 82, endPoint y: 419, distance: 548.8
copy p "The figure with the dots moves a quarter turn counterclockwise each step down. …"
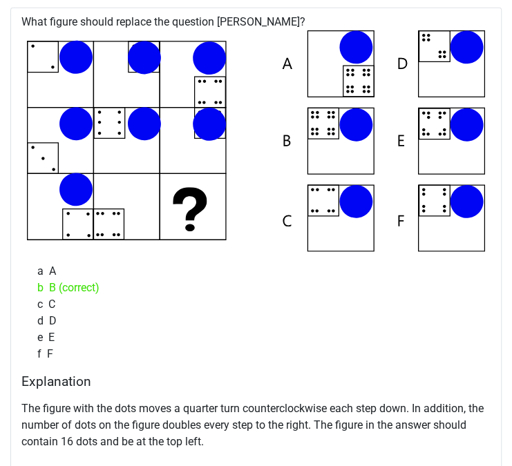
click at [327, 379] on h4 "Explanation" at bounding box center [255, 382] width 469 height 16
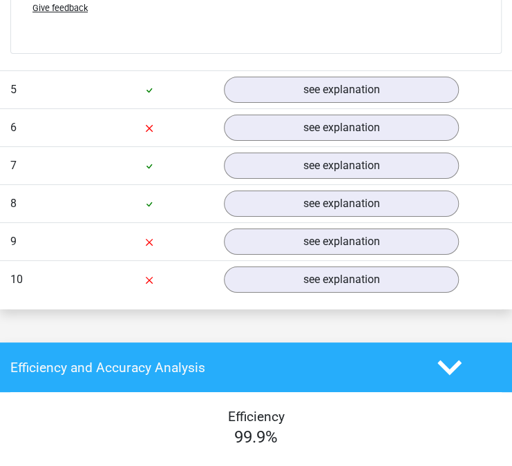
scroll to position [4509, 0]
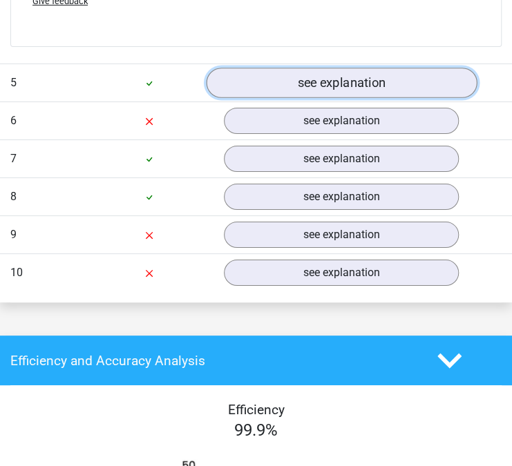
click at [358, 88] on link "see explanation" at bounding box center [341, 83] width 271 height 30
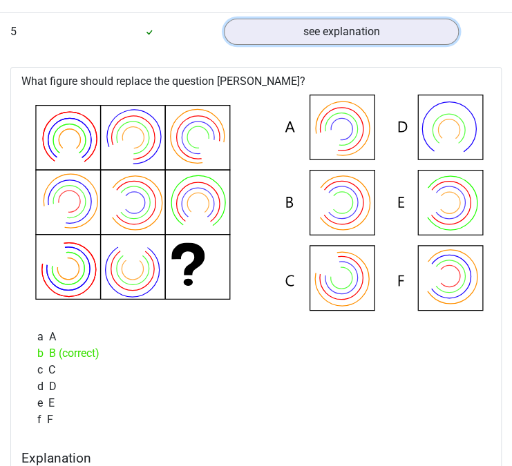
scroll to position [4578, 0]
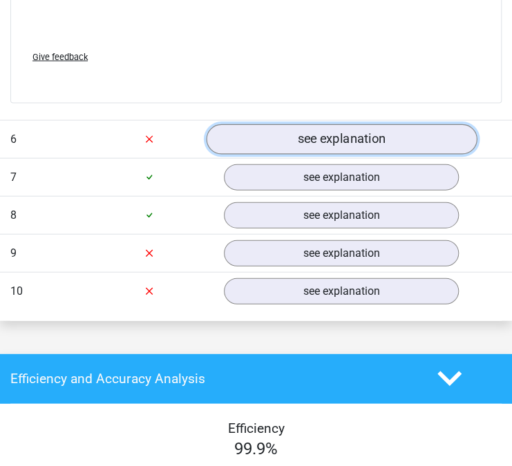
click at [359, 142] on link "see explanation" at bounding box center [341, 139] width 271 height 30
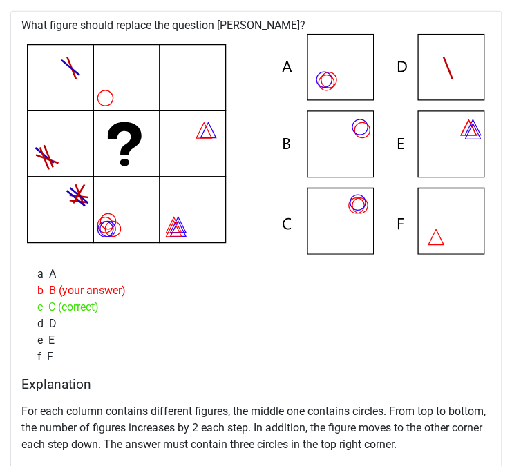
scroll to position [5567, 0]
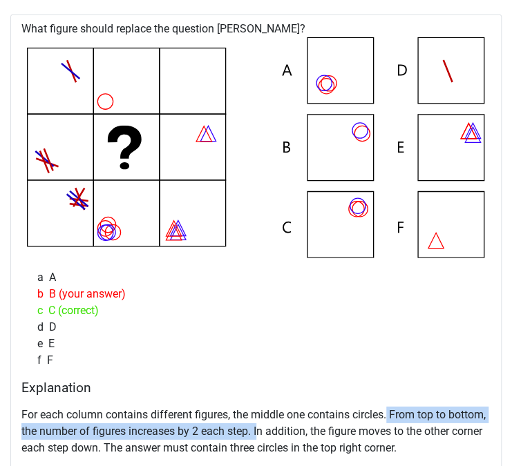
drag, startPoint x: 390, startPoint y: 408, endPoint x: 258, endPoint y: 421, distance: 132.6
click at [258, 421] on p "For each column contains different figures, the middle one contains circles. Fr…" at bounding box center [255, 432] width 469 height 50
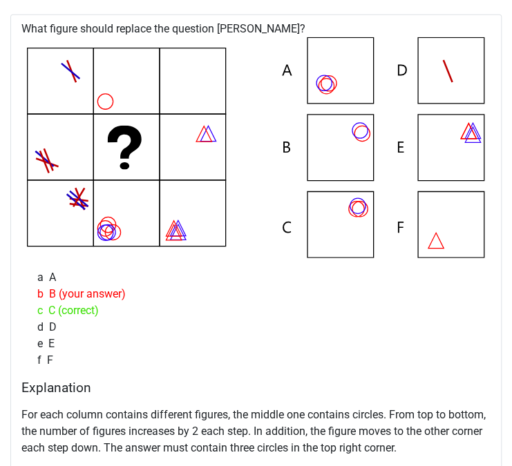
drag, startPoint x: 258, startPoint y: 421, endPoint x: 213, endPoint y: 390, distance: 54.6
click at [213, 390] on div "Explanation For each column contains different figures, the middle one contains…" at bounding box center [255, 426] width 469 height 93
drag, startPoint x: 130, startPoint y: 425, endPoint x: 197, endPoint y: 426, distance: 67.0
click at [197, 426] on p "For each column contains different figures, the middle one contains circles. Fr…" at bounding box center [255, 432] width 469 height 50
drag, startPoint x: 197, startPoint y: 426, endPoint x: 311, endPoint y: 446, distance: 115.7
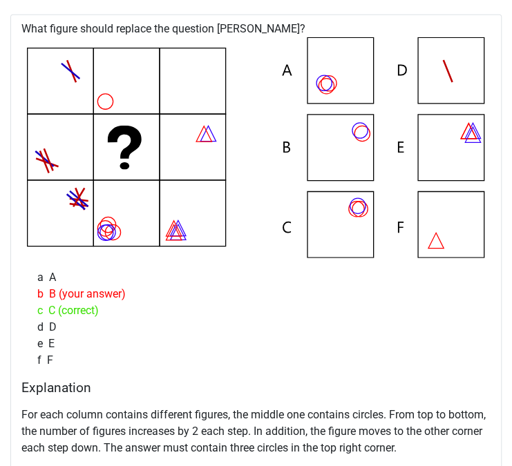
click at [311, 446] on p "For each column contains different figures, the middle one contains circles. Fr…" at bounding box center [255, 432] width 469 height 50
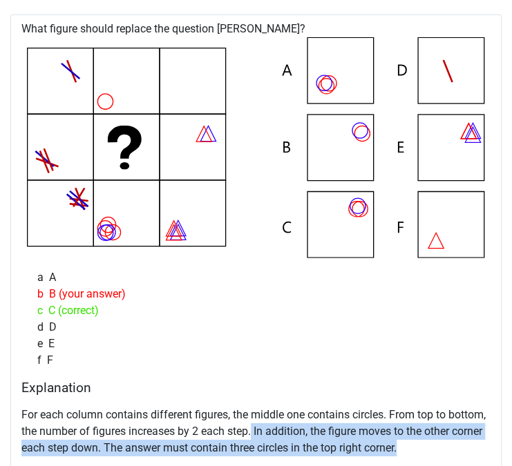
drag, startPoint x: 254, startPoint y: 428, endPoint x: 421, endPoint y: 439, distance: 167.5
click at [421, 439] on p "For each column contains different figures, the middle one contains circles. Fr…" at bounding box center [255, 432] width 469 height 50
drag, startPoint x: 421, startPoint y: 439, endPoint x: 405, endPoint y: 432, distance: 17.3
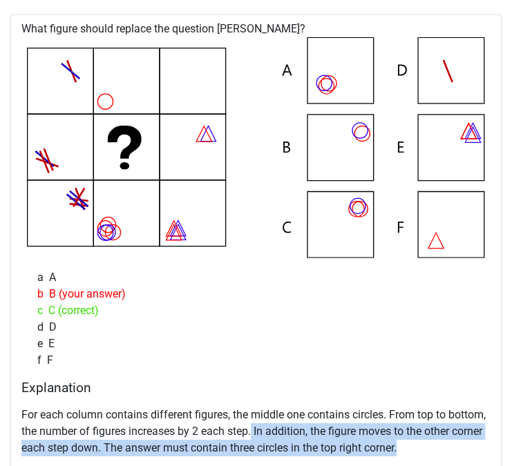
click at [405, 432] on p "For each column contains different figures, the middle one contains circles. Fr…" at bounding box center [255, 432] width 469 height 50
click at [396, 424] on p "For each column contains different figures, the middle one contains circles. Fr…" at bounding box center [255, 432] width 469 height 50
drag, startPoint x: 331, startPoint y: 427, endPoint x: 420, endPoint y: 440, distance: 90.1
click at [420, 440] on p "For each column contains different figures, the middle one contains circles. Fr…" at bounding box center [255, 432] width 469 height 50
click at [420, 447] on p "For each column contains different figures, the middle one contains circles. Fr…" at bounding box center [255, 432] width 469 height 50
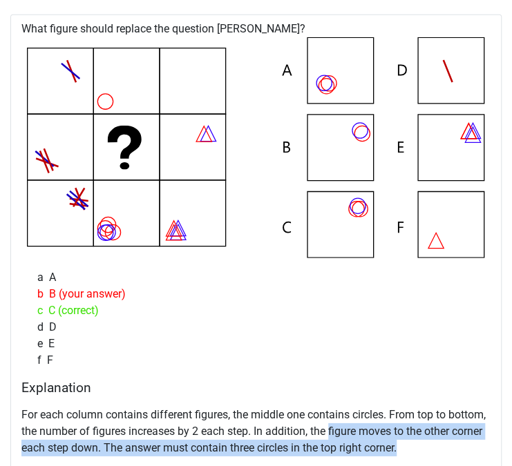
click at [410, 440] on p "For each column contains different figures, the middle one contains circles. Fr…" at bounding box center [255, 432] width 469 height 50
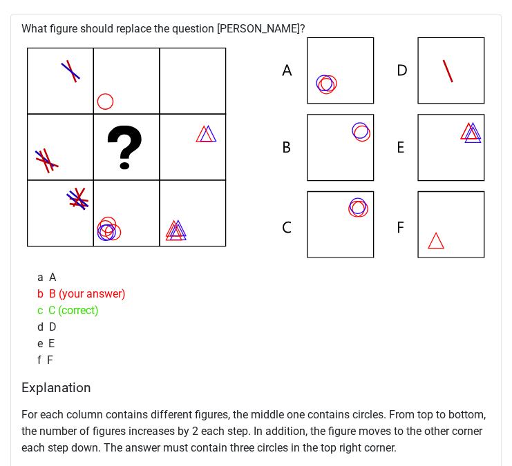
click at [398, 407] on p "For each column contains different figures, the middle one contains circles. Fr…" at bounding box center [255, 432] width 469 height 50
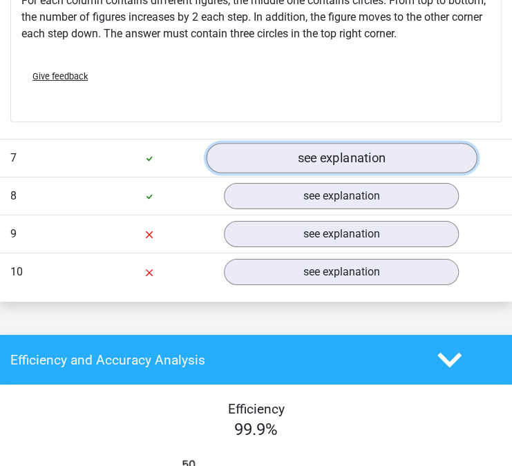
click at [289, 143] on link "see explanation" at bounding box center [341, 158] width 271 height 30
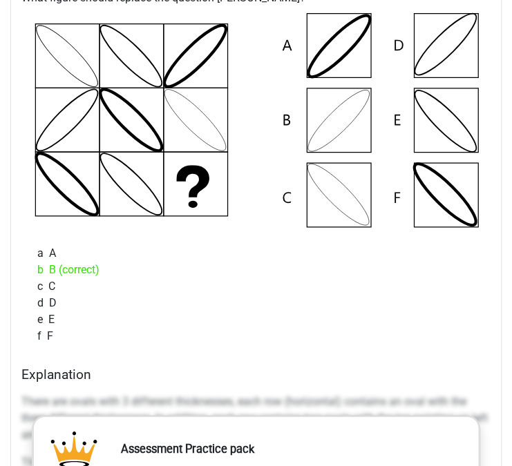
scroll to position [6120, 0]
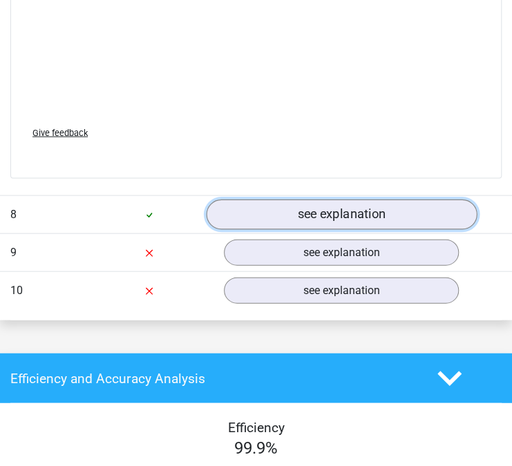
click at [301, 200] on link "see explanation" at bounding box center [341, 214] width 271 height 30
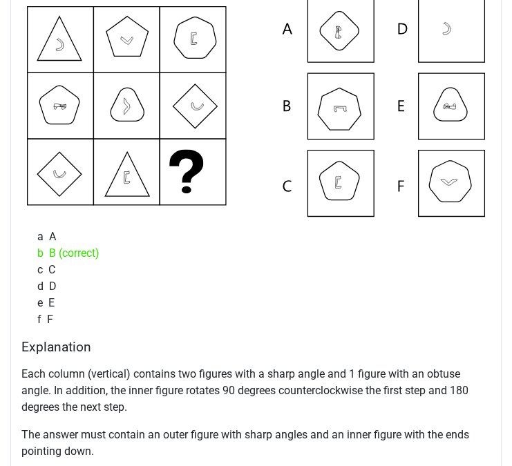
scroll to position [7155, 0]
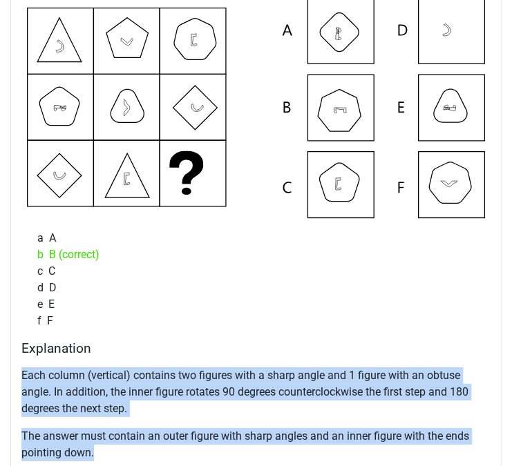
drag, startPoint x: 19, startPoint y: 361, endPoint x: 128, endPoint y: 446, distance: 137.9
click at [128, 446] on div "What figure should replace the question [PERSON_NAME]?" at bounding box center [255, 257] width 491 height 567
copy div "Each column (vertical) contains two figures with a sharp angle and 1 figure wit…"
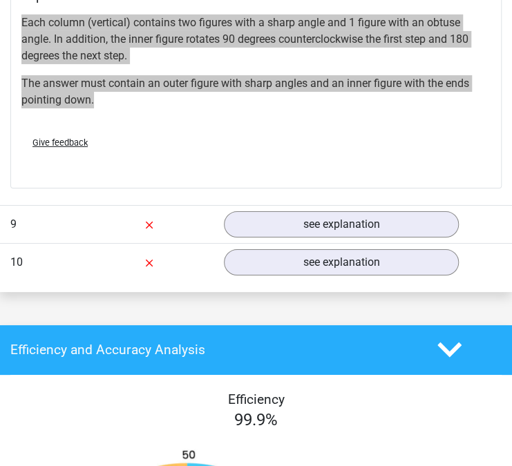
scroll to position [7525, 0]
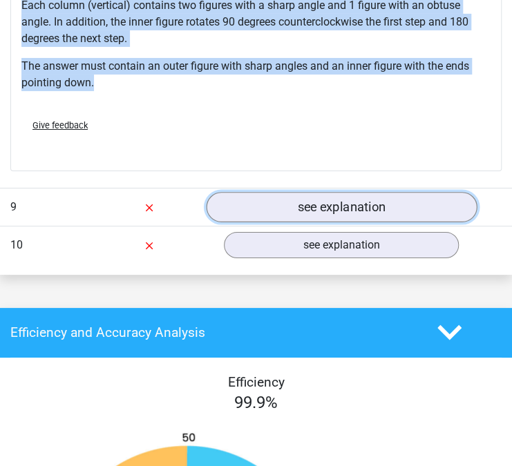
click at [303, 205] on link "see explanation" at bounding box center [341, 207] width 271 height 30
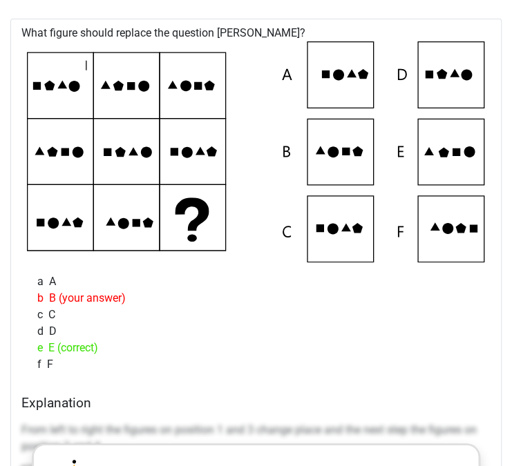
scroll to position [7751, 0]
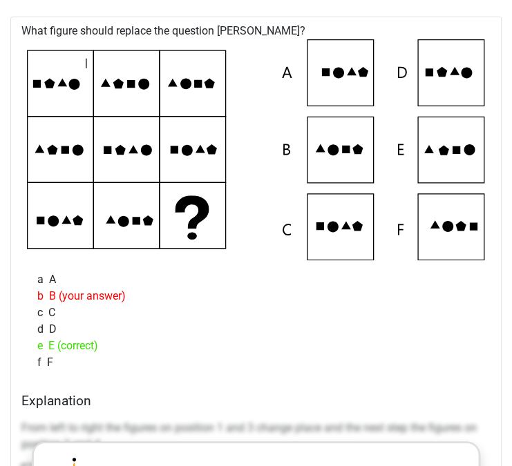
click at [231, 271] on div "a A" at bounding box center [256, 279] width 458 height 17
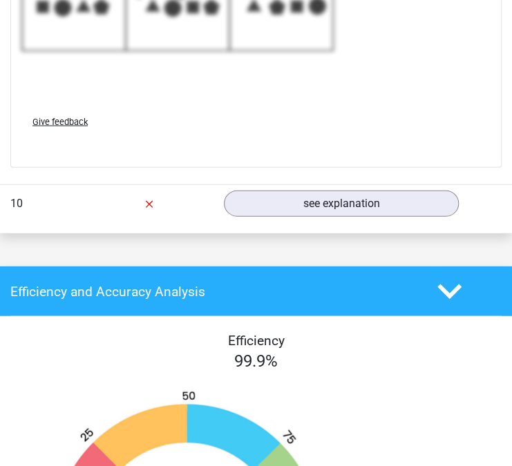
scroll to position [8476, 0]
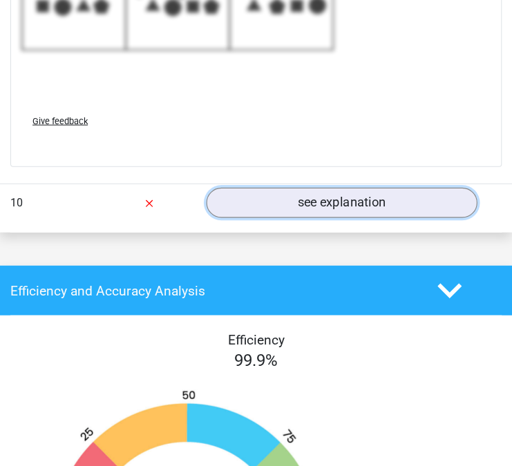
click at [283, 199] on link "see explanation" at bounding box center [341, 204] width 271 height 30
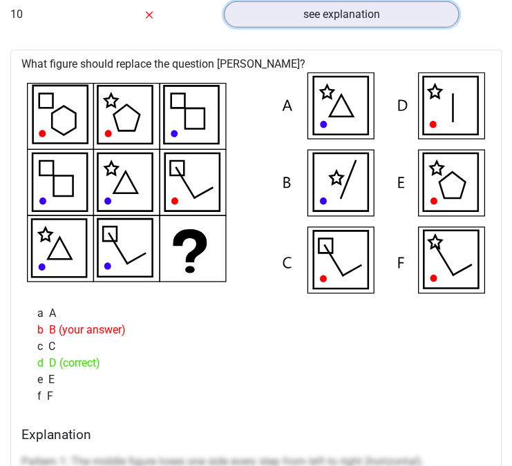
scroll to position [8666, 0]
